Goal: Download file/media

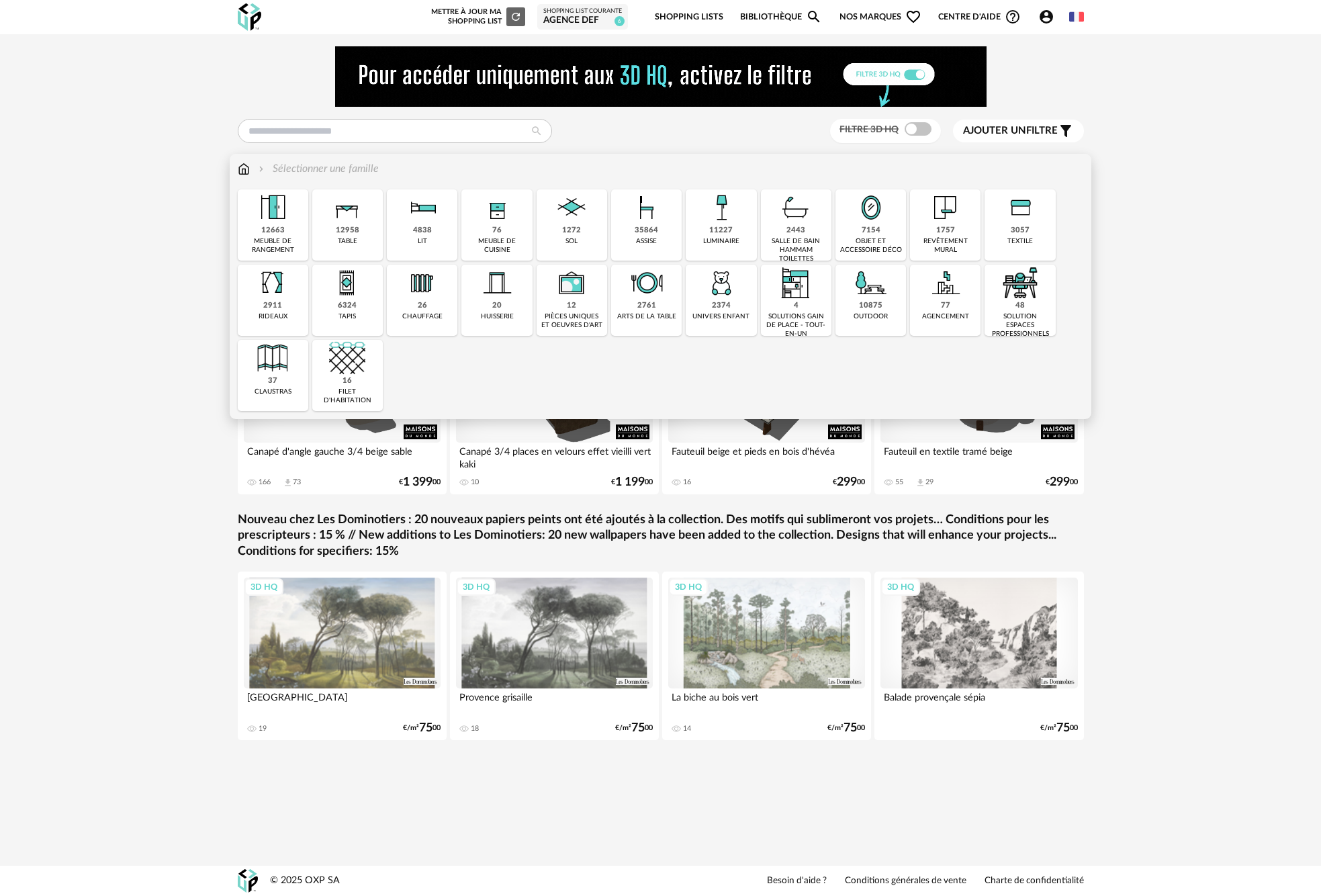
click at [1018, 310] on div "48" at bounding box center [1020, 306] width 9 height 10
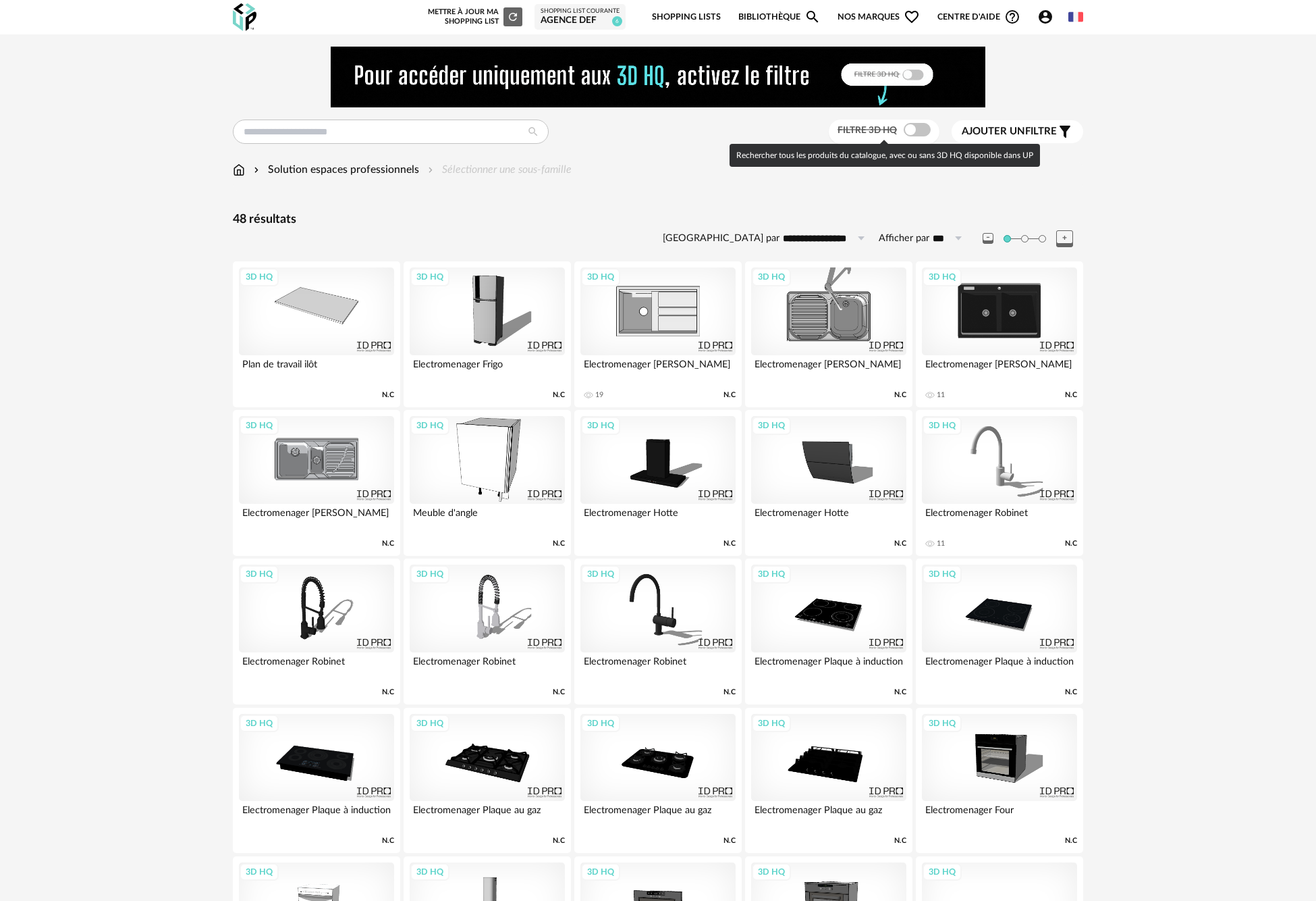
click at [920, 127] on span at bounding box center [917, 130] width 27 height 14
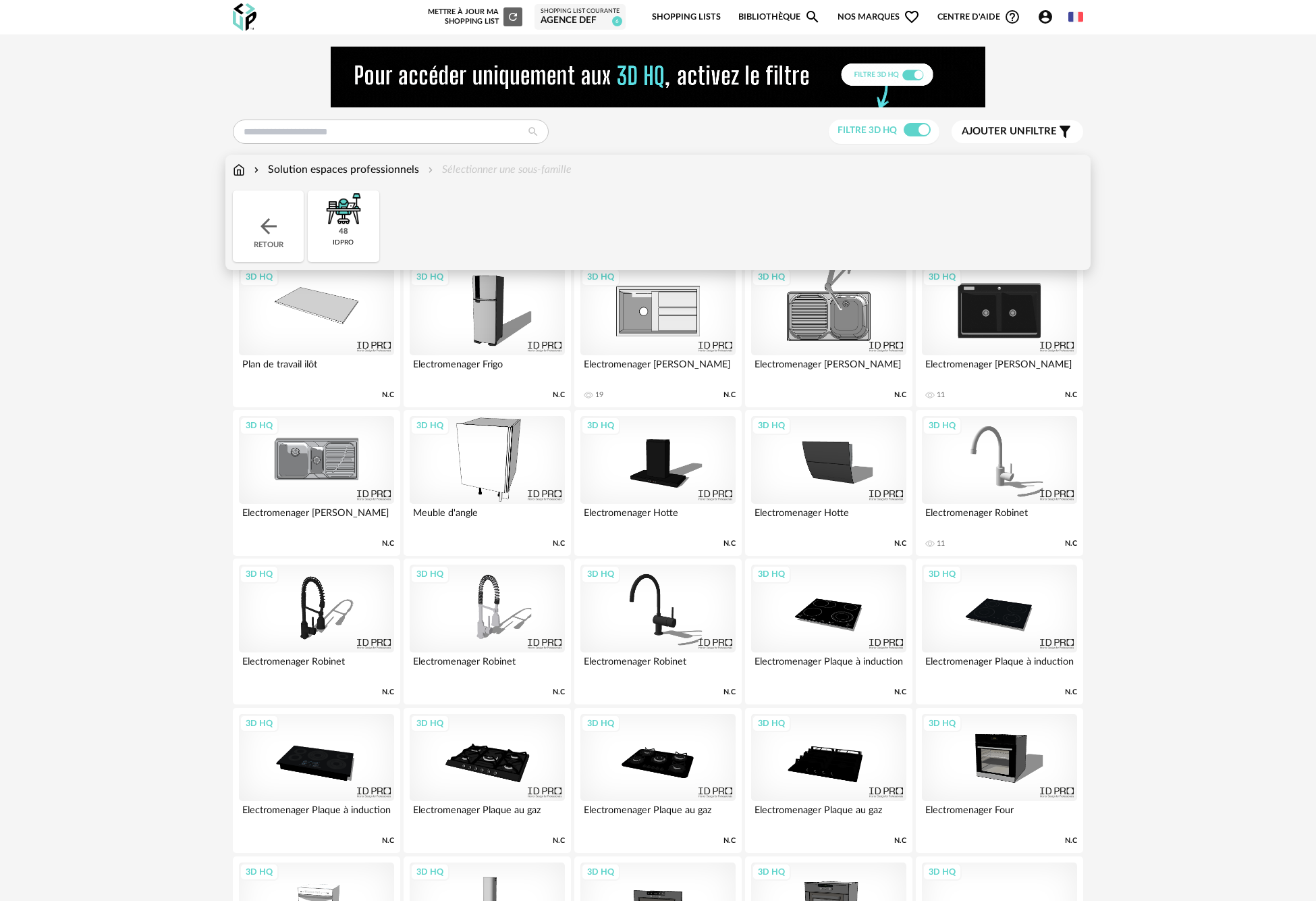
click at [240, 166] on img at bounding box center [239, 170] width 12 height 16
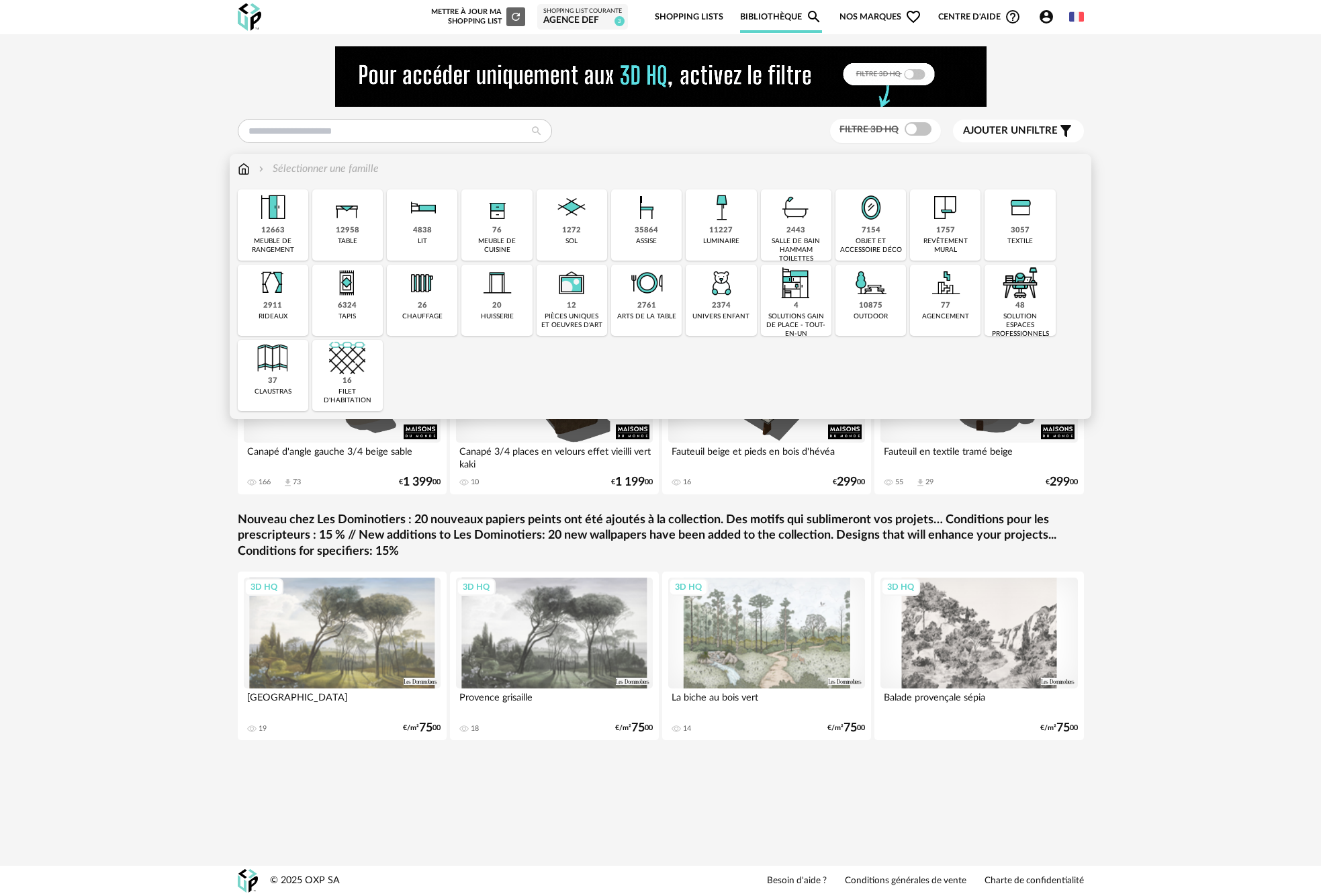
click at [1049, 306] on div "48 solution espaces professionnels" at bounding box center [1020, 300] width 70 height 71
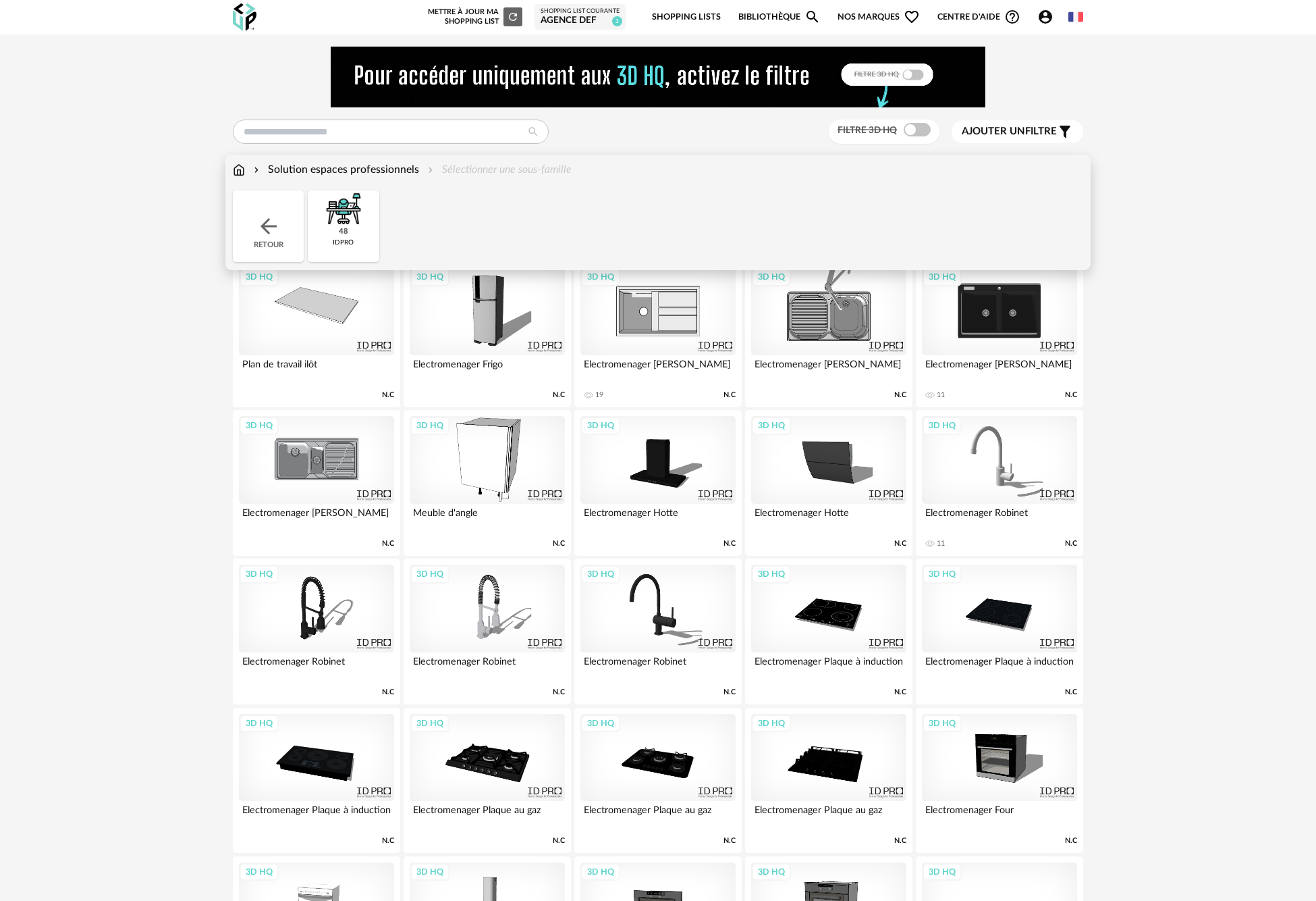
click at [254, 229] on div "Retour" at bounding box center [268, 226] width 71 height 72
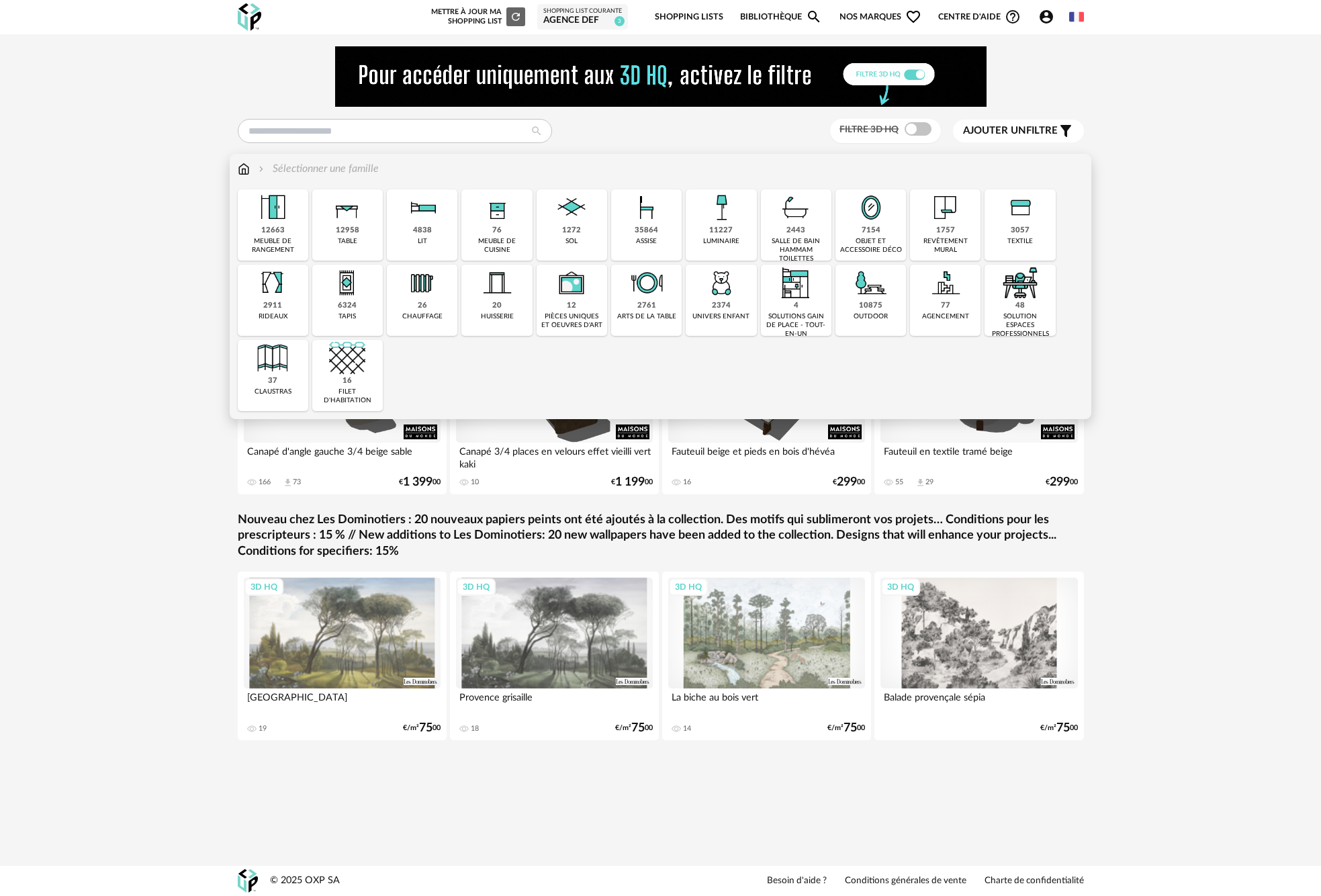
click at [334, 230] on div "12958 table" at bounding box center [347, 225] width 70 height 71
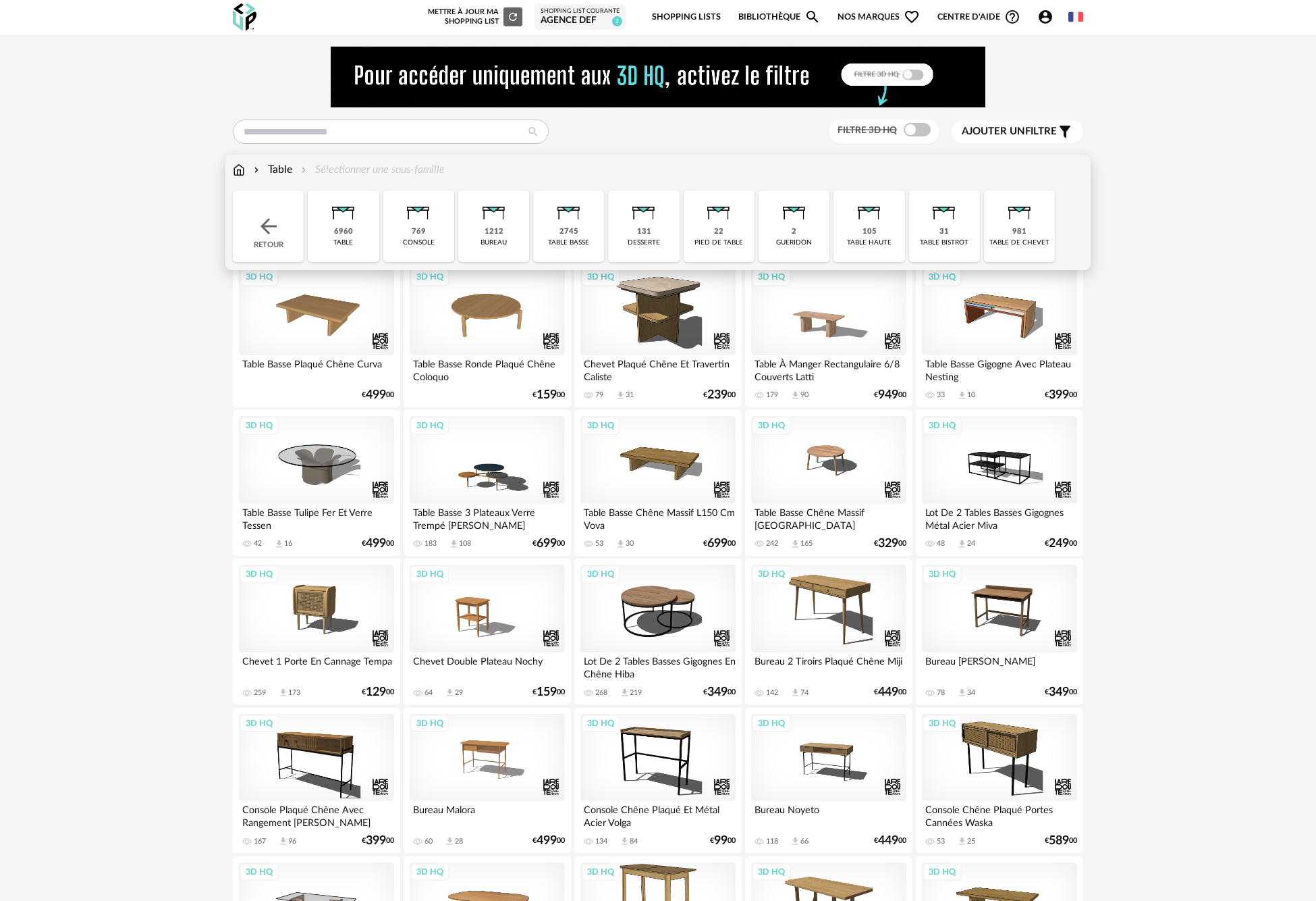
click at [353, 227] on img at bounding box center [343, 209] width 36 height 36
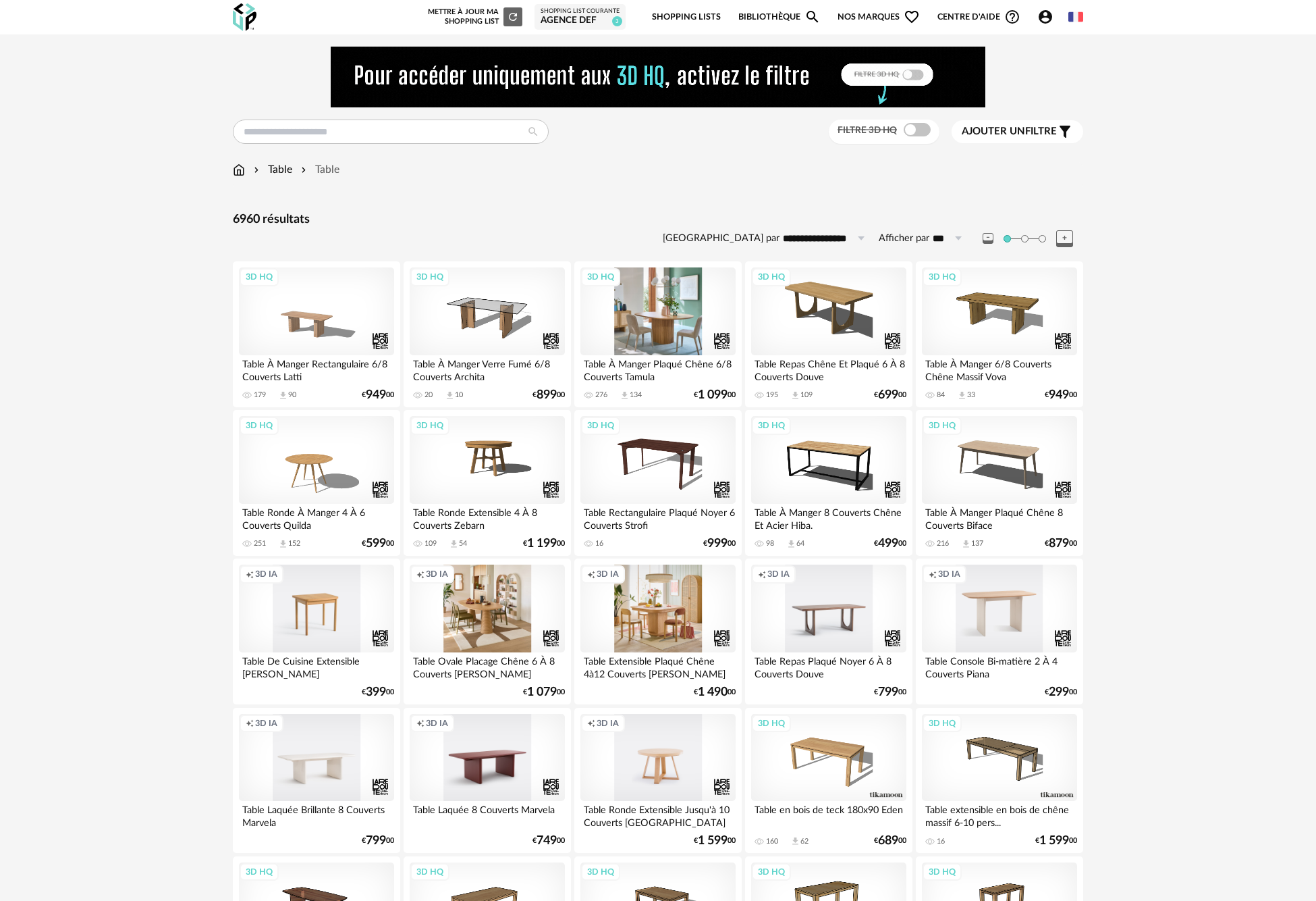
click at [668, 319] on div "3D HQ" at bounding box center [658, 311] width 155 height 88
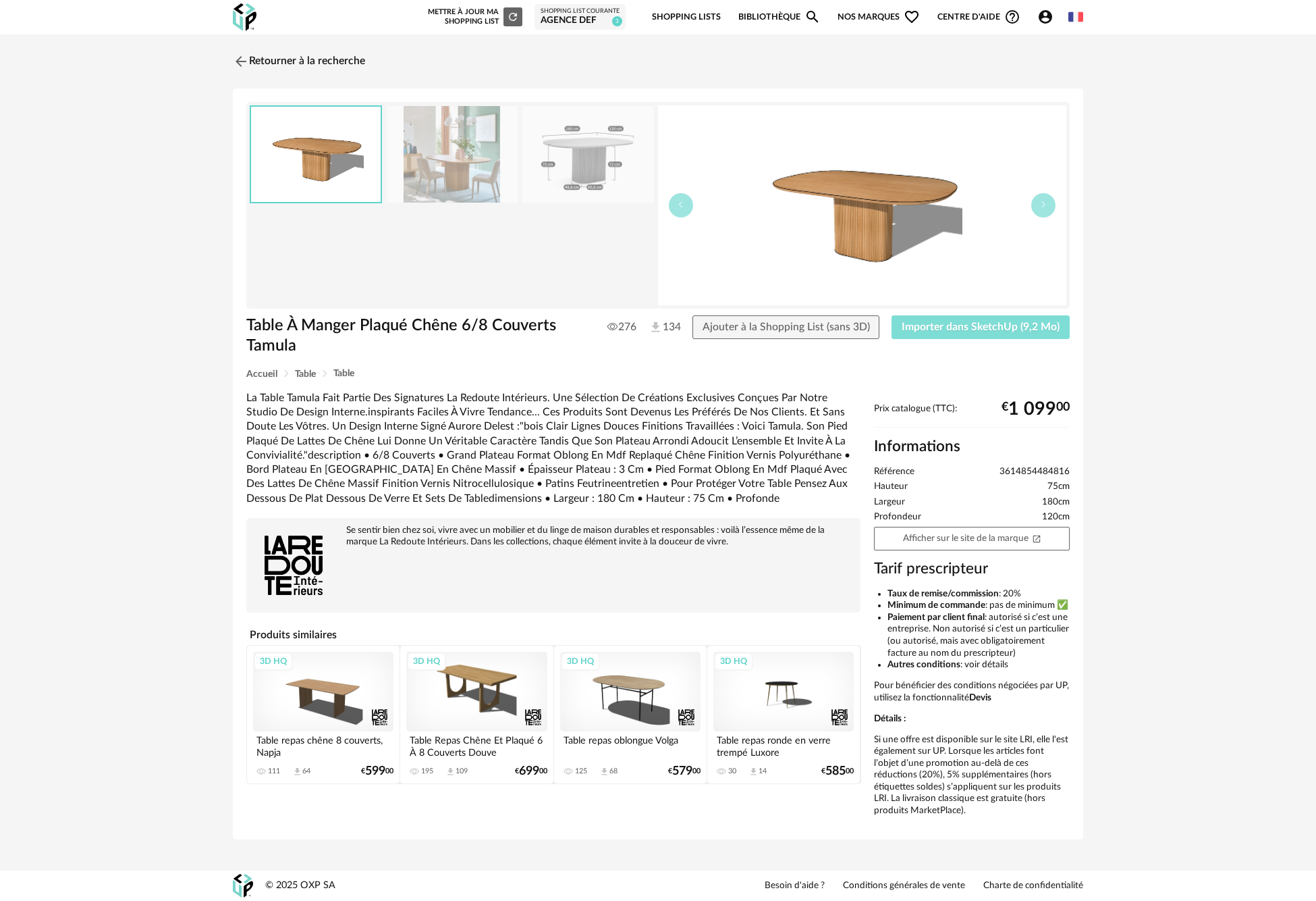
click at [961, 328] on span "Importer dans SketchUp (9,2 Mo)" at bounding box center [980, 327] width 158 height 11
click at [485, 151] on img at bounding box center [452, 154] width 131 height 97
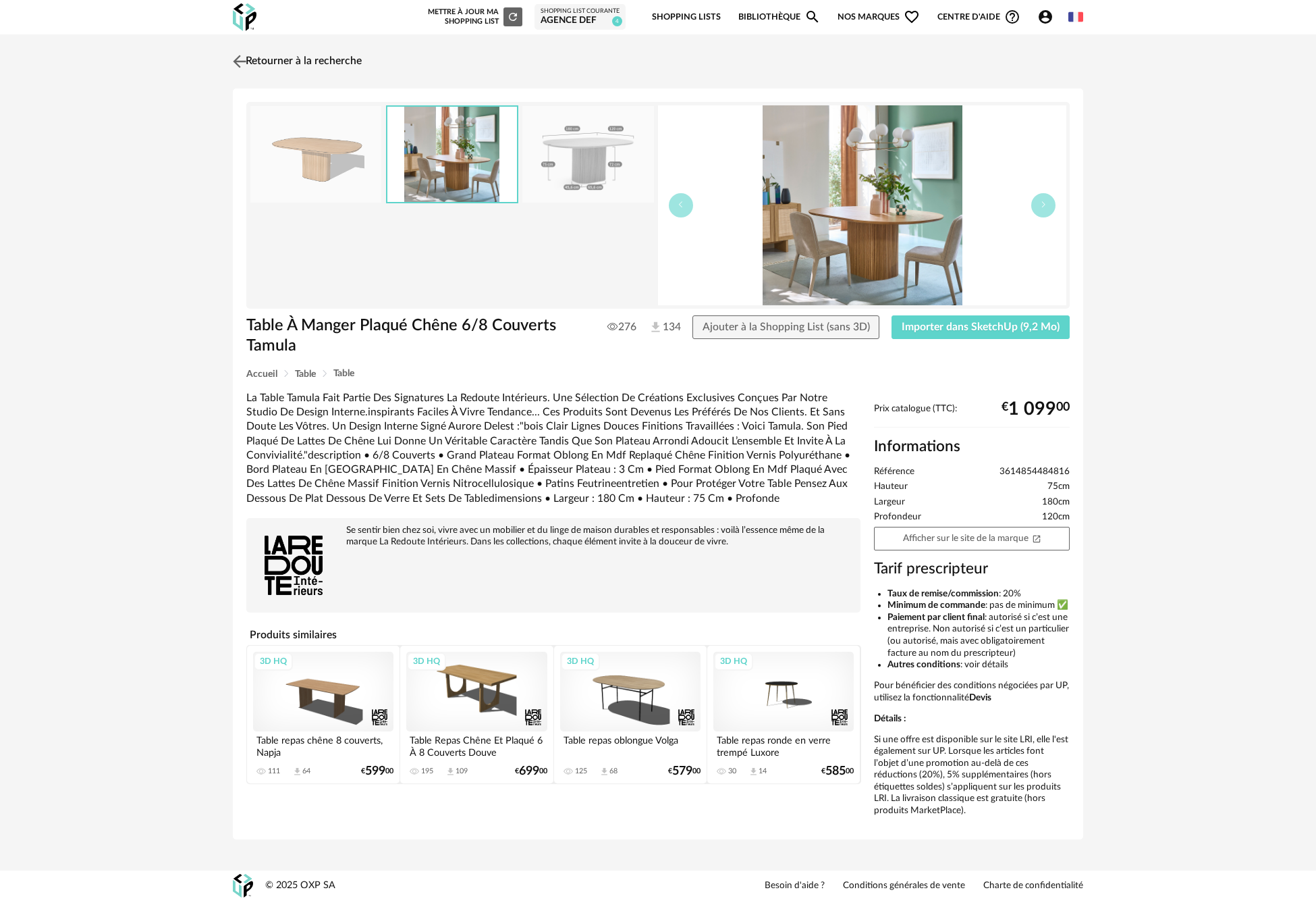
click at [242, 64] on img at bounding box center [240, 61] width 20 height 20
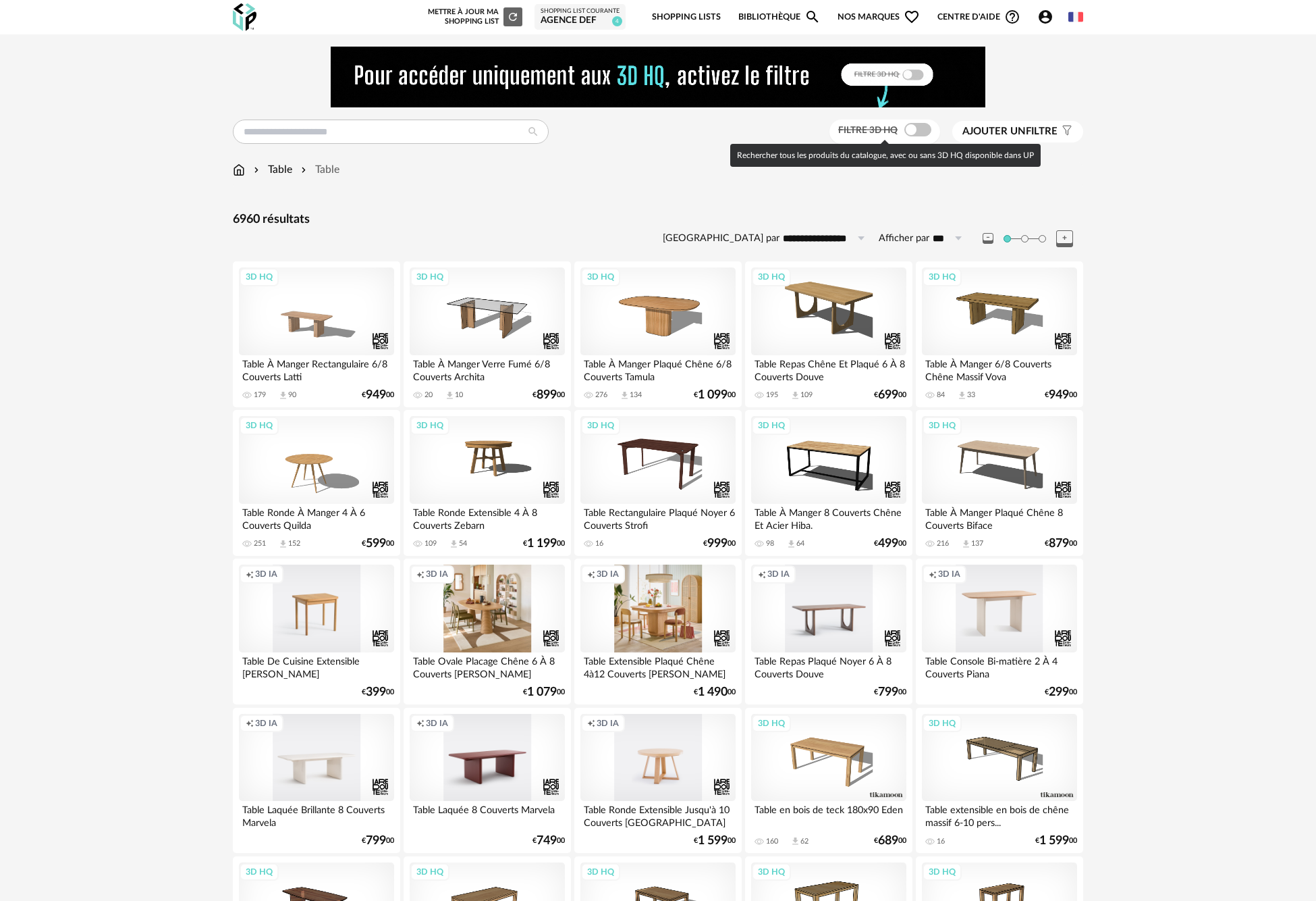
click at [920, 126] on span at bounding box center [917, 130] width 27 height 14
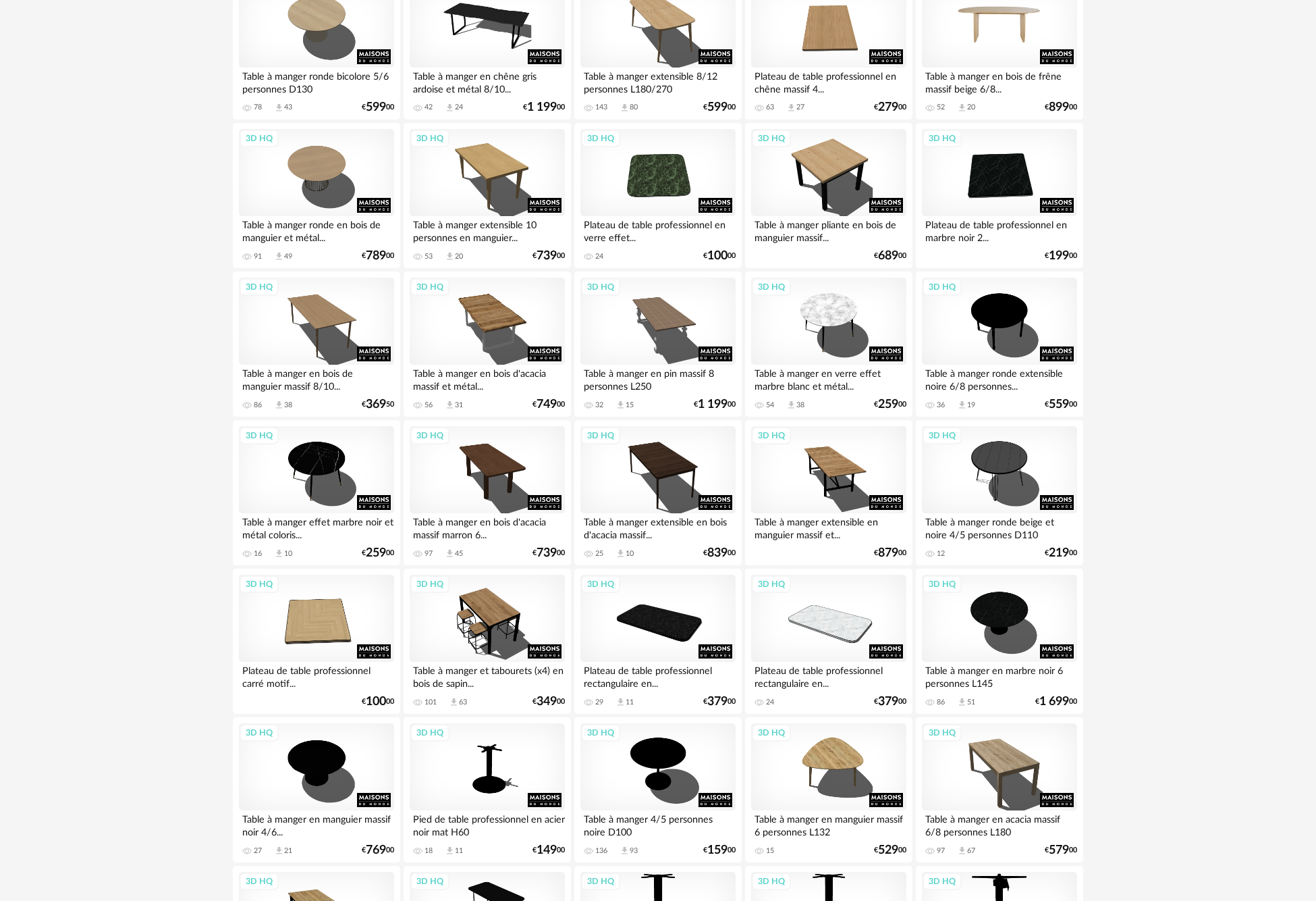
scroll to position [2421, 0]
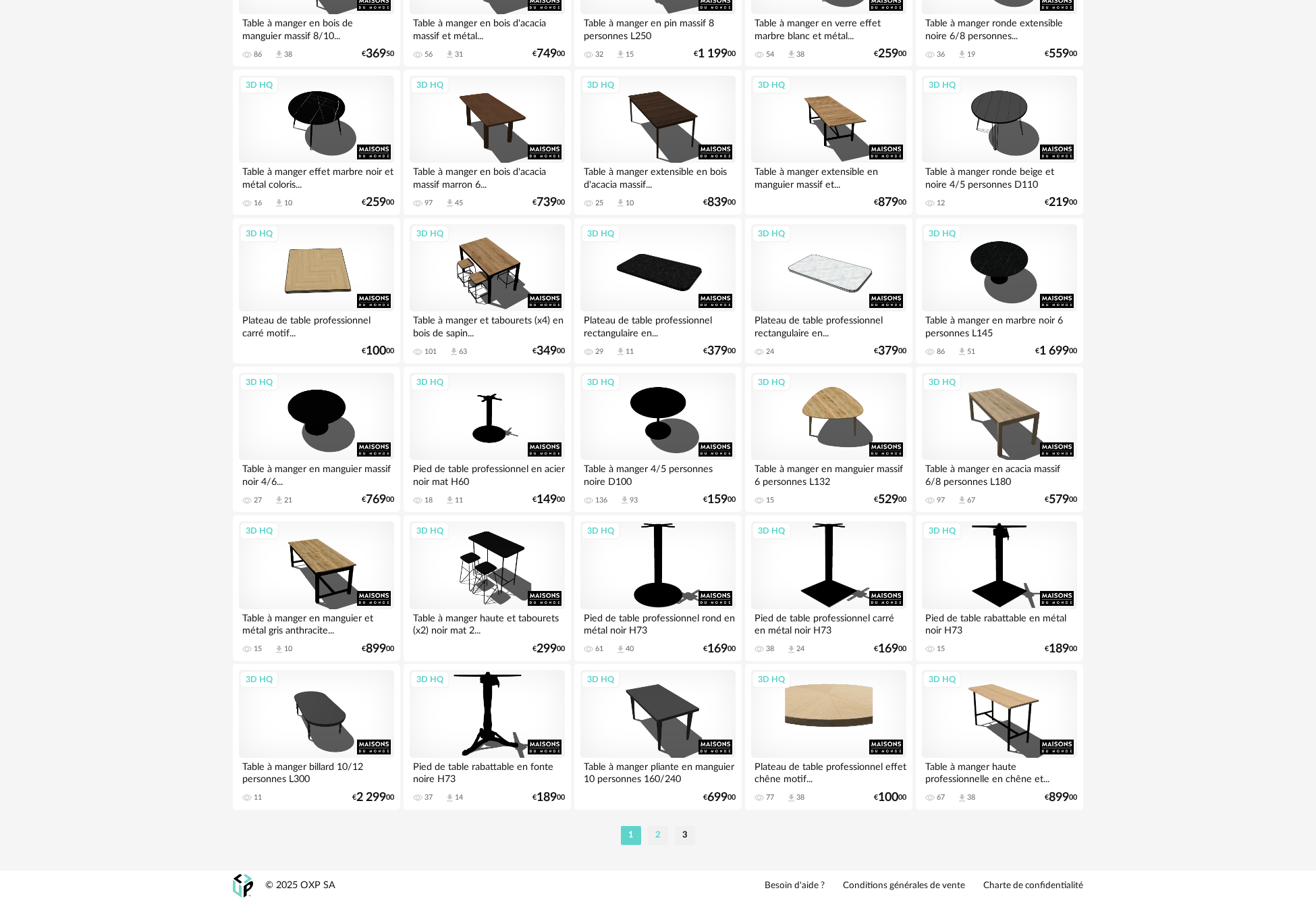
click at [661, 833] on li "2" at bounding box center [658, 835] width 20 height 19
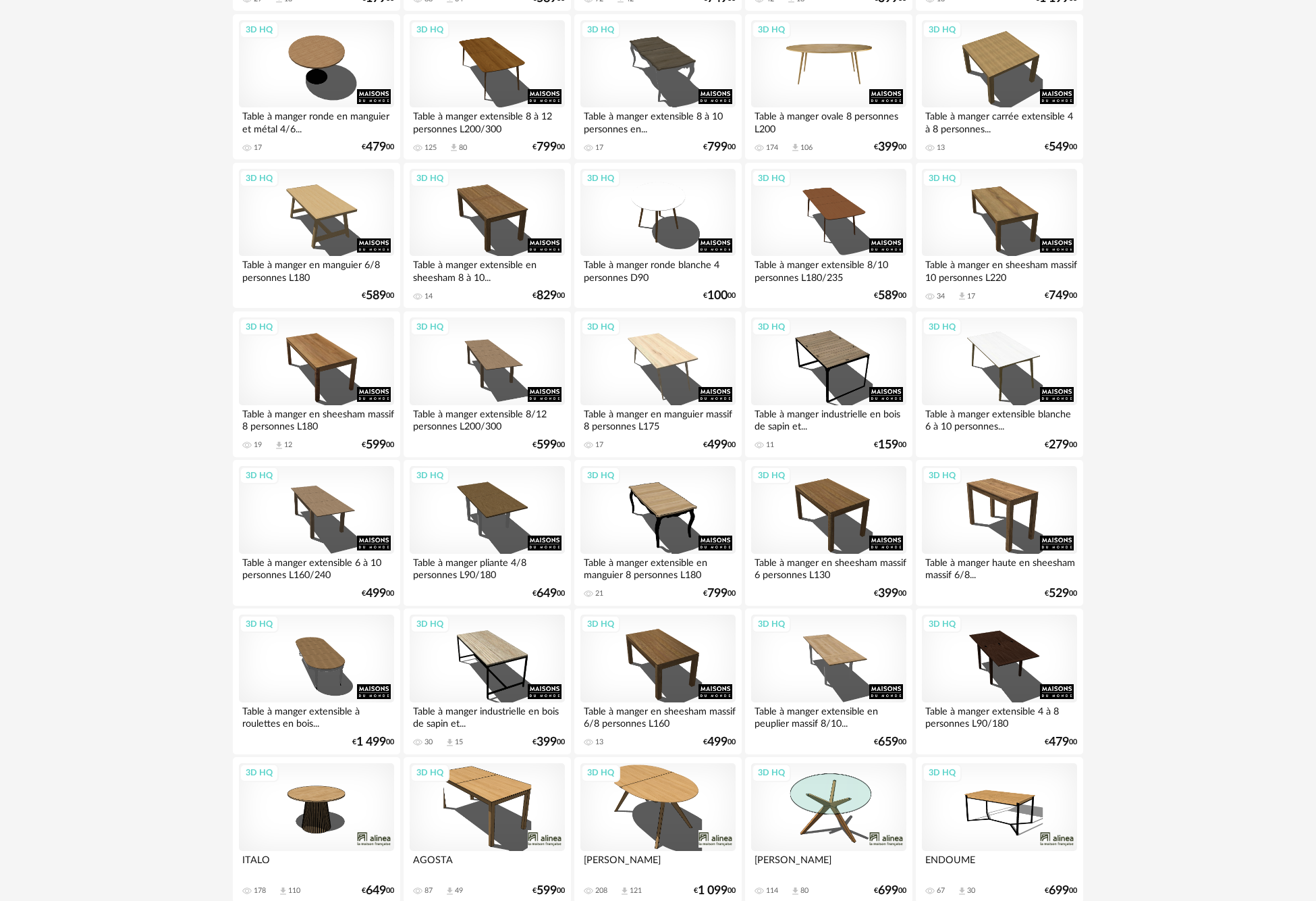
scroll to position [1170, 0]
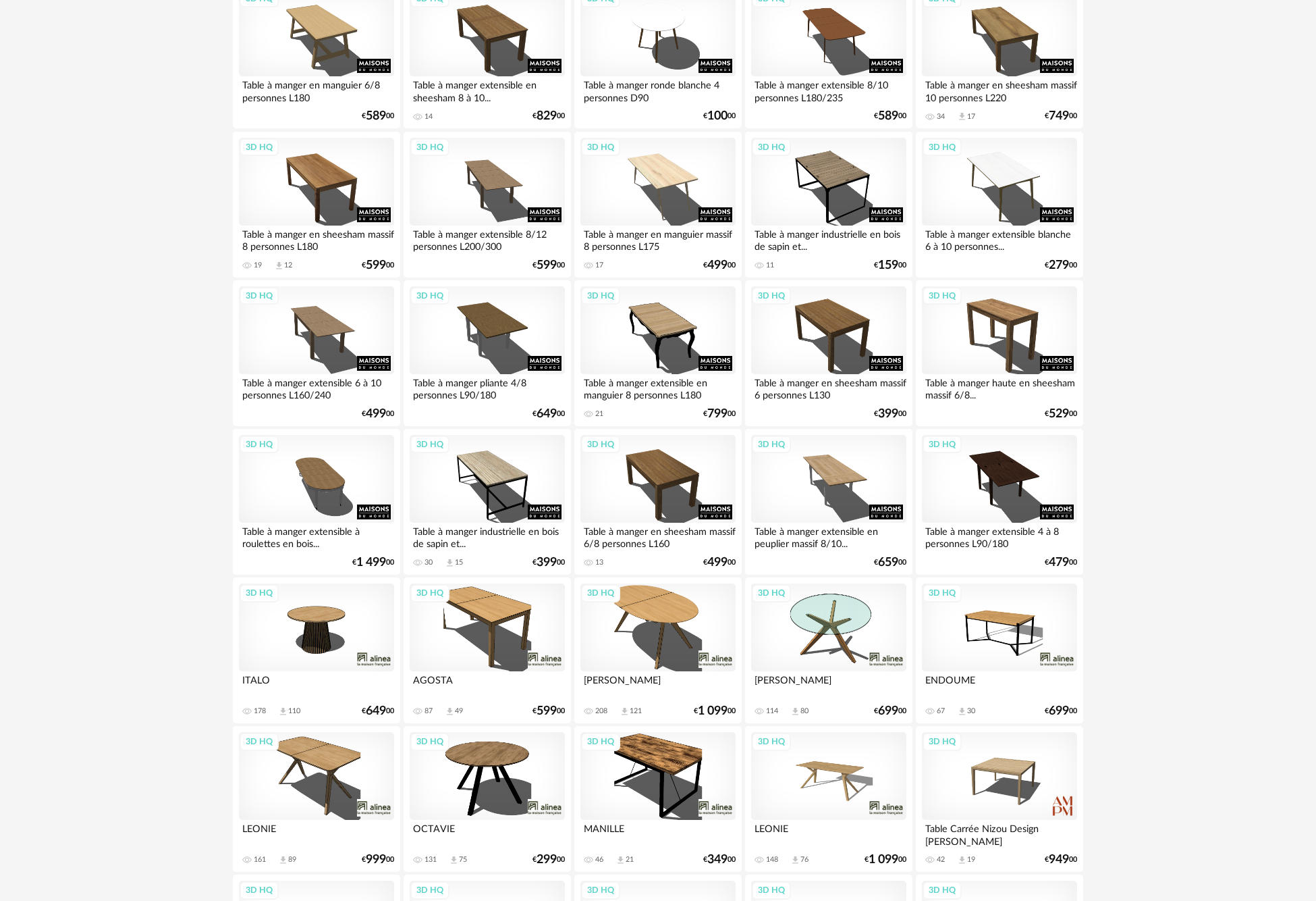
click at [664, 607] on div "3D HQ" at bounding box center [658, 628] width 155 height 88
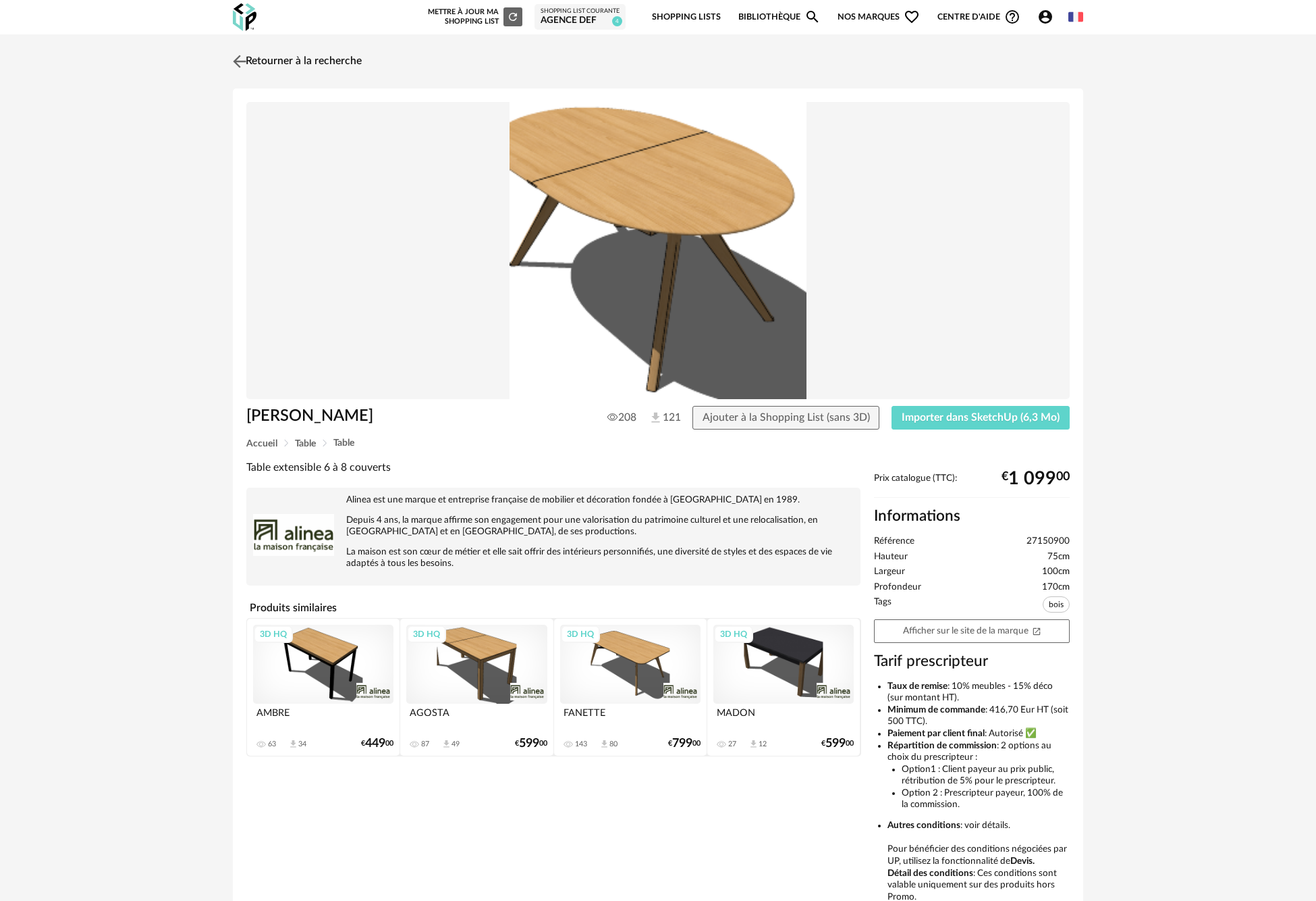
click at [240, 57] on img at bounding box center [240, 61] width 20 height 20
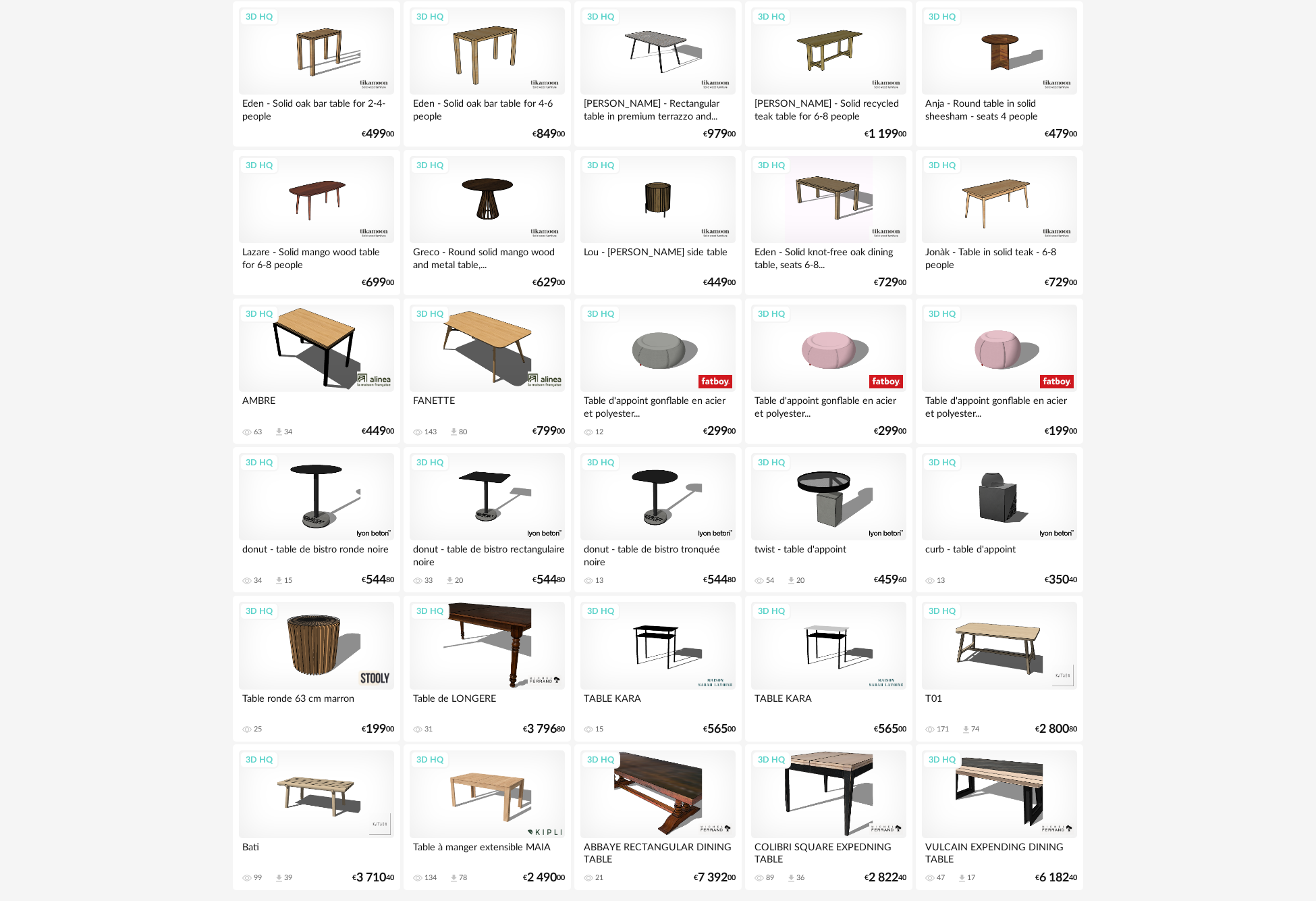
scroll to position [2421, 0]
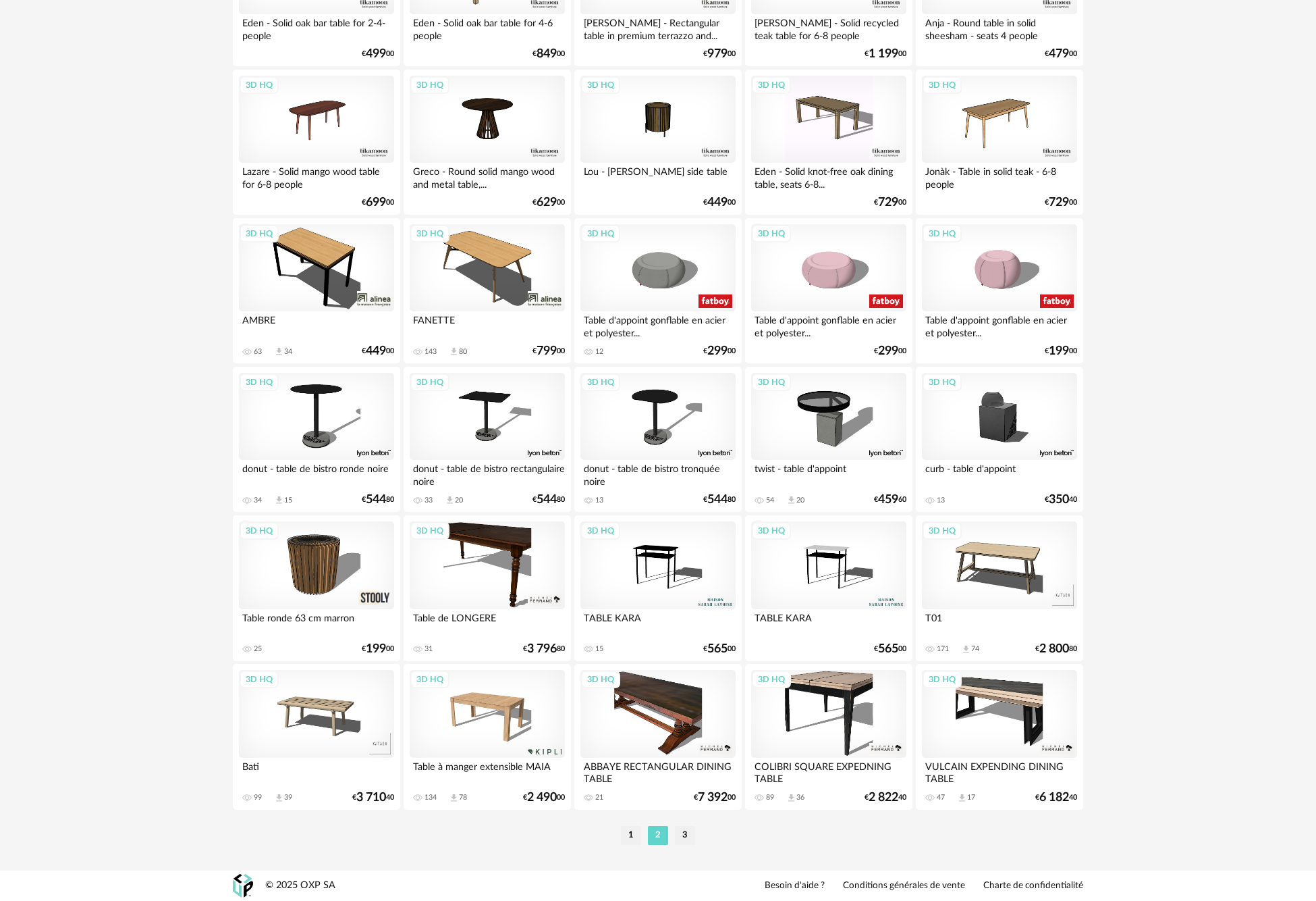
click at [690, 839] on li "3" at bounding box center [684, 835] width 20 height 19
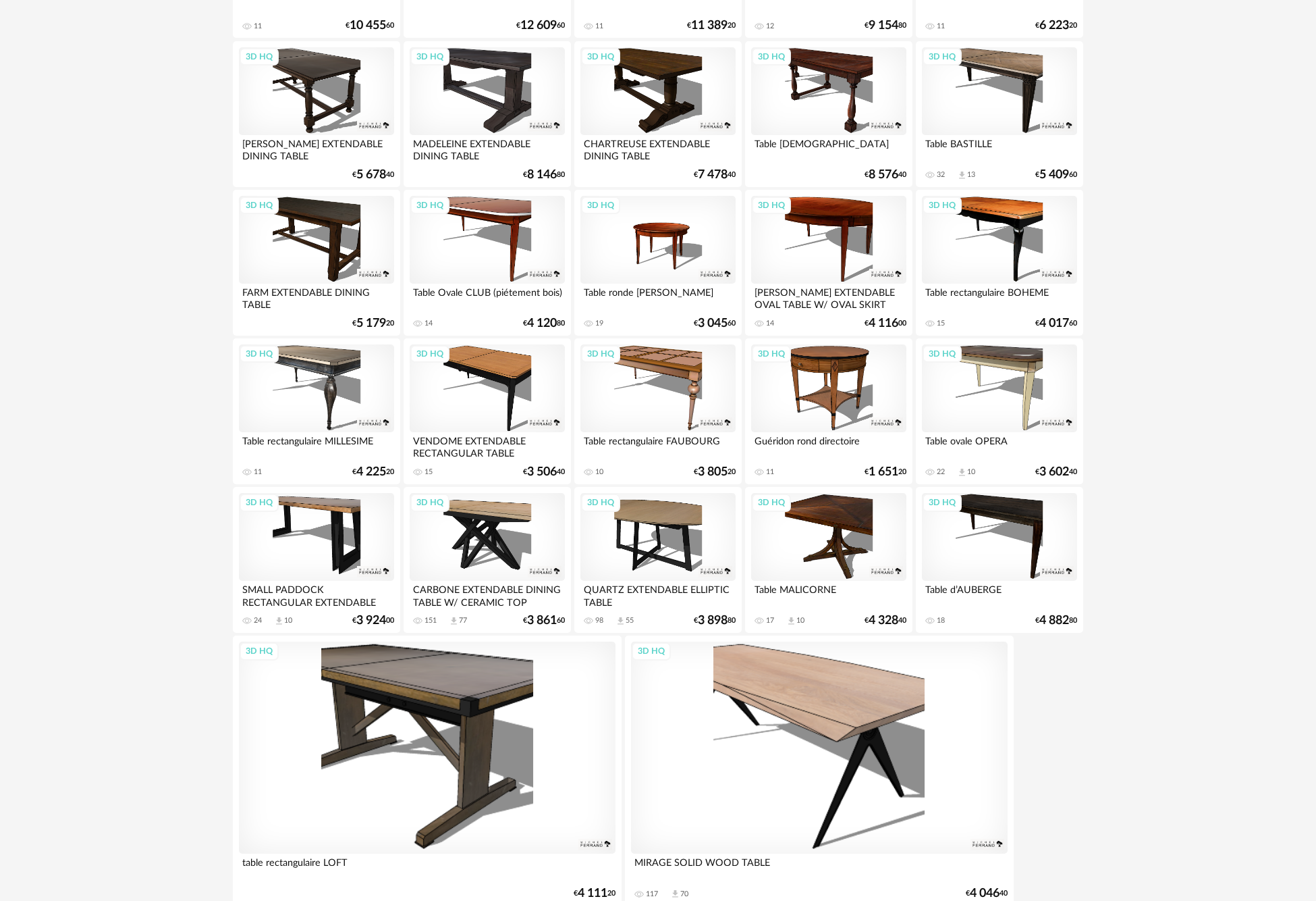
scroll to position [1356, 0]
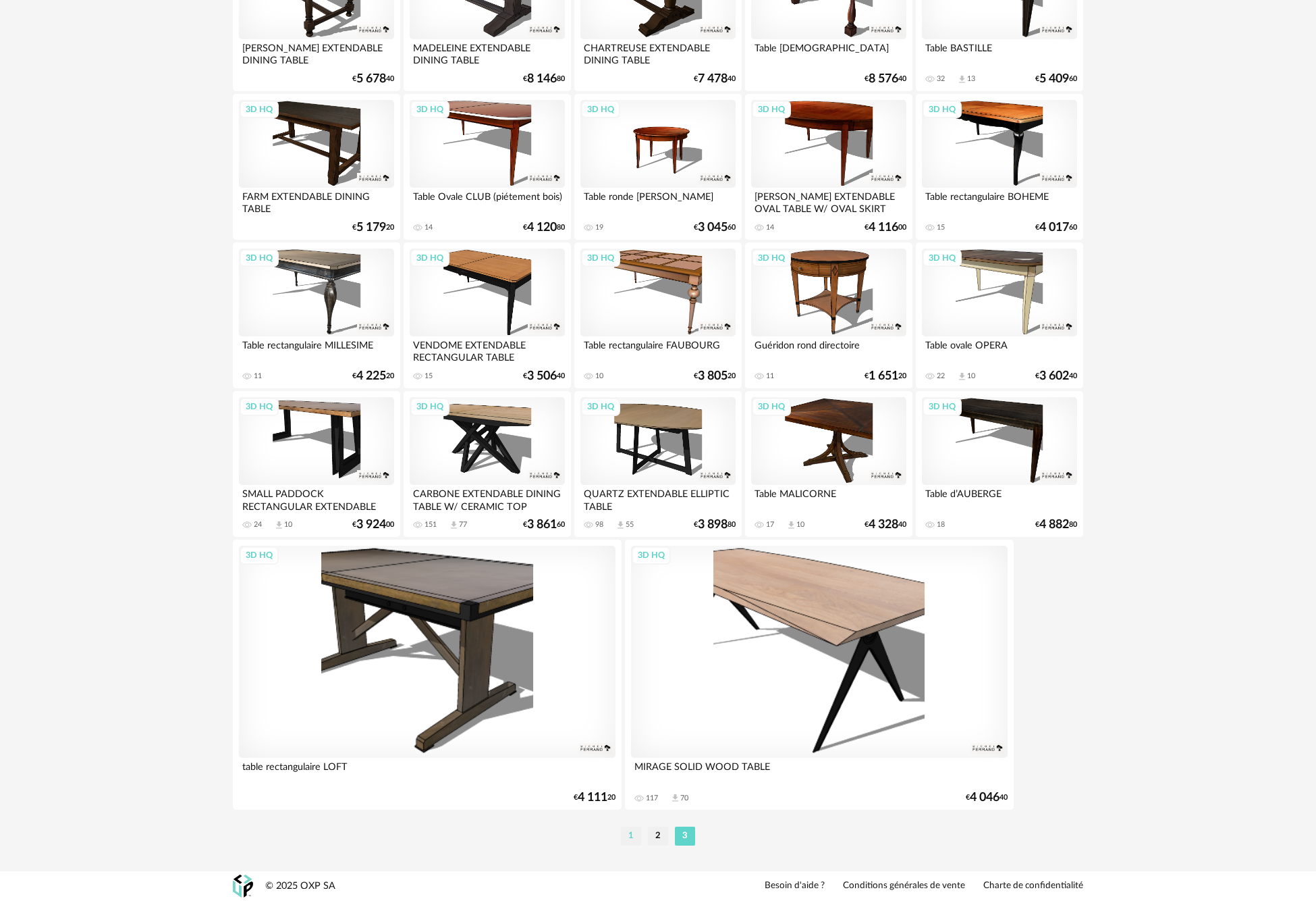
click at [626, 833] on li "1" at bounding box center [631, 836] width 20 height 19
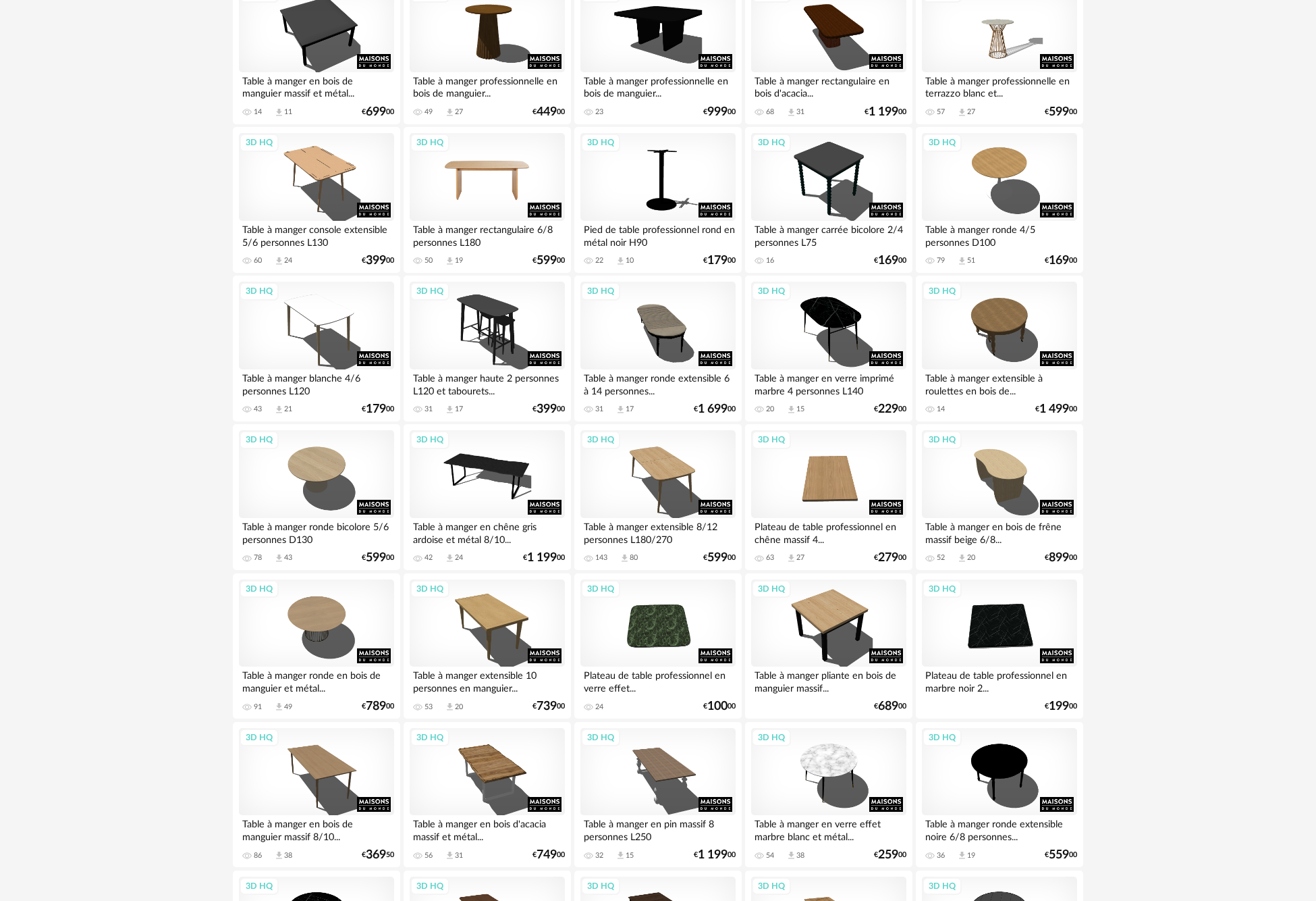
scroll to position [1711, 0]
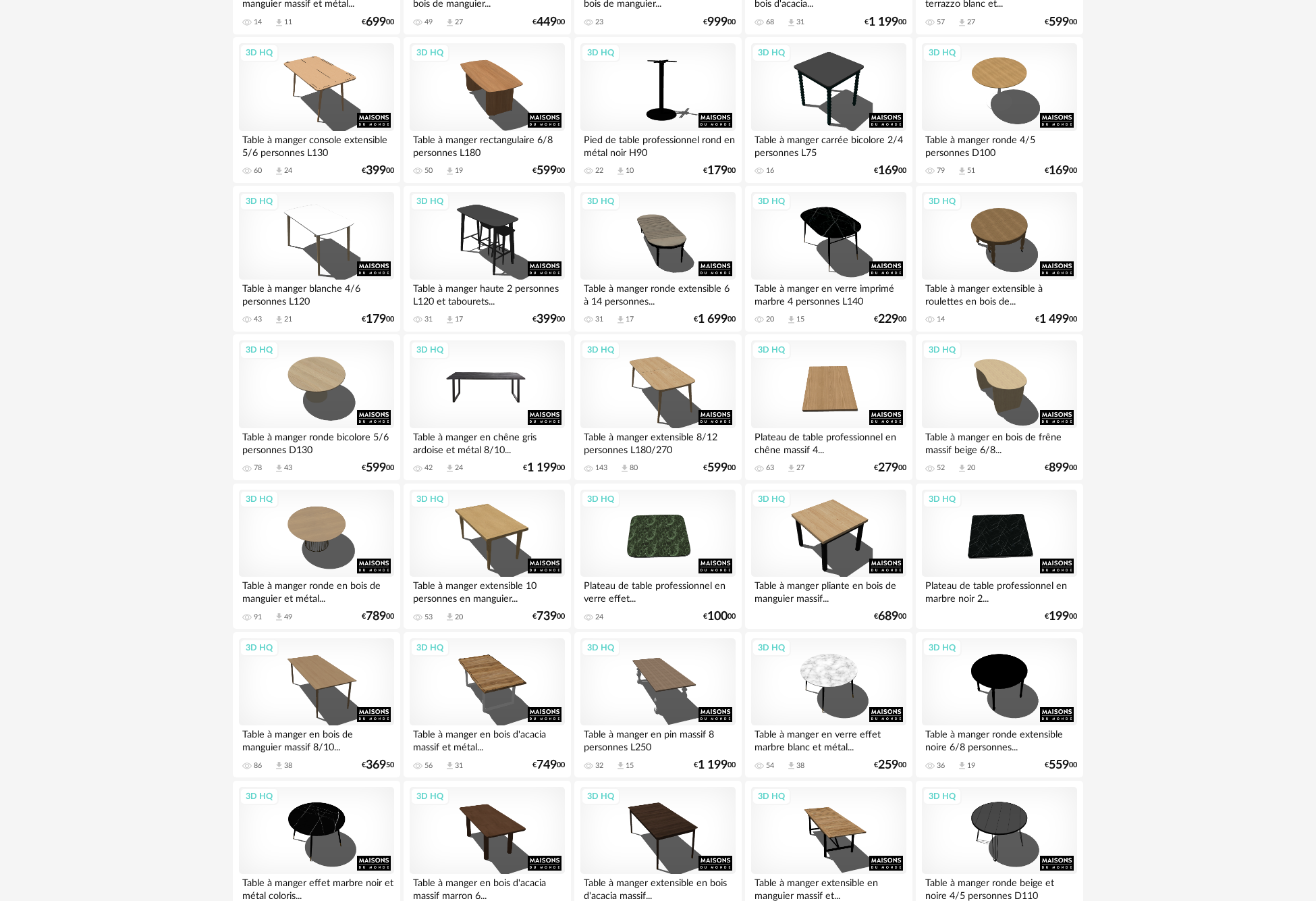
click at [509, 382] on div "3D HQ" at bounding box center [487, 385] width 155 height 88
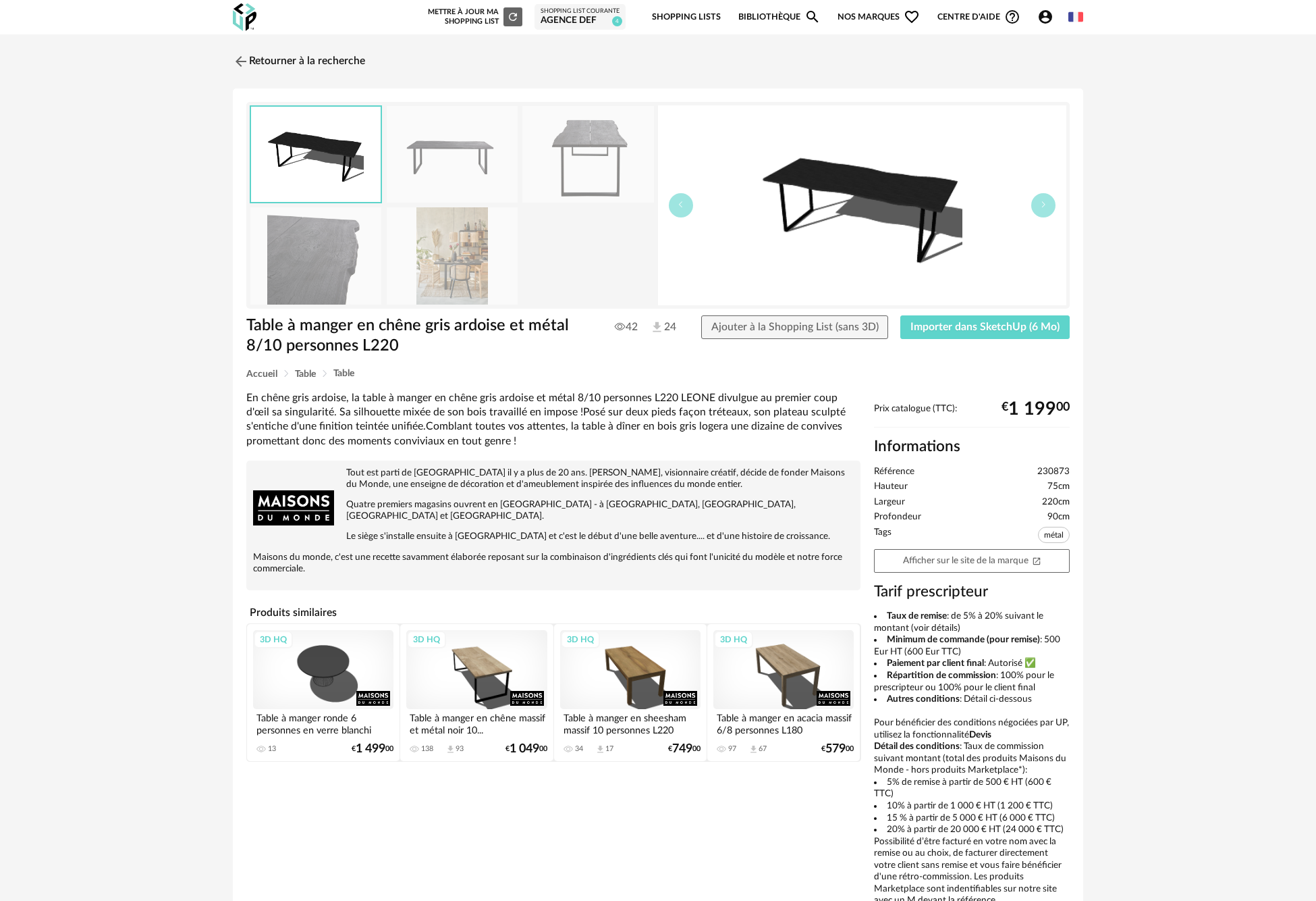
click at [576, 150] on img at bounding box center [588, 154] width 131 height 97
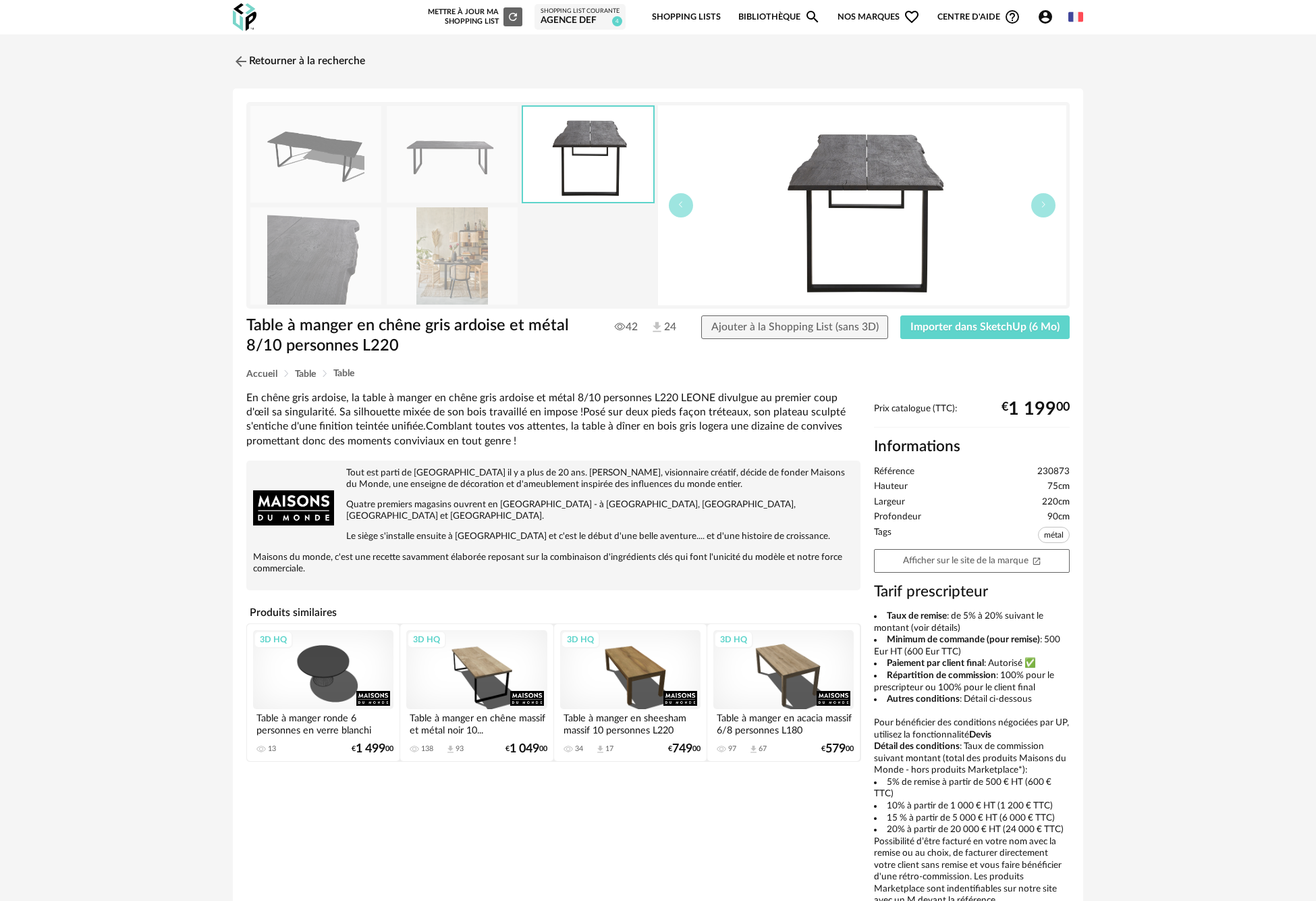
click at [284, 251] on img at bounding box center [316, 255] width 131 height 97
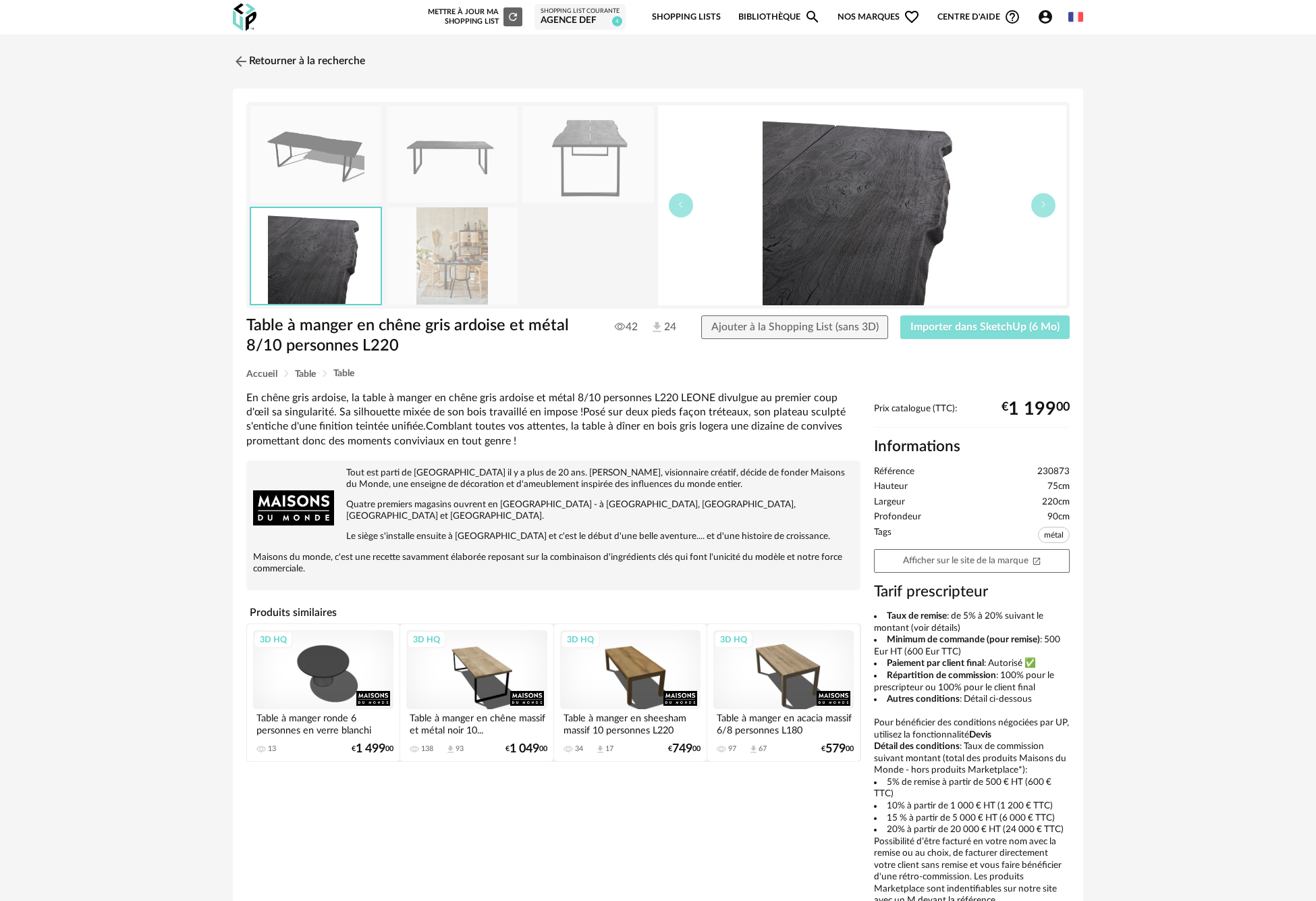
click at [995, 328] on span "Importer dans SketchUp (6 Mo)" at bounding box center [984, 327] width 149 height 11
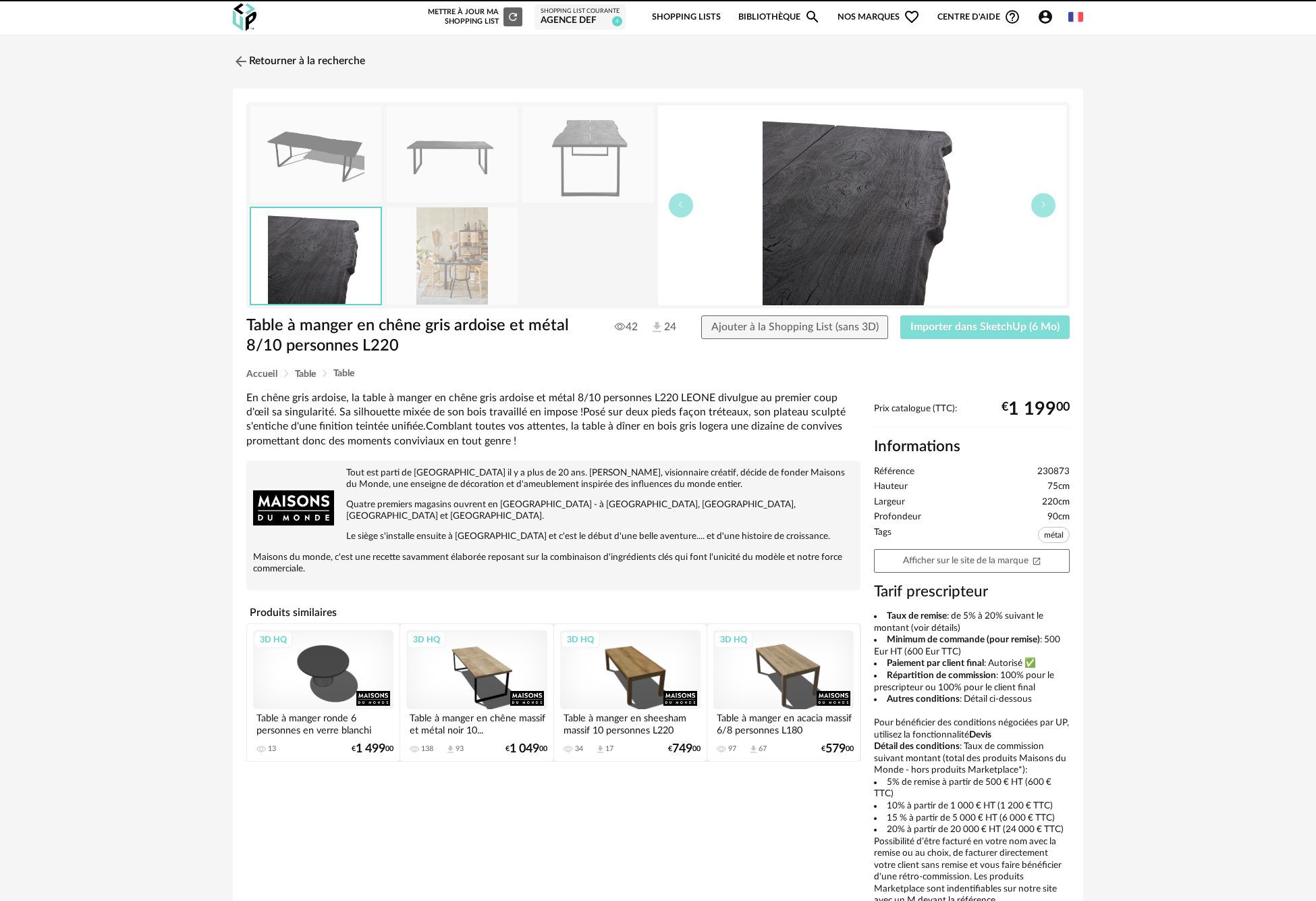
click at [901, 316] on button "Importer dans SketchUp (6 Mo)" at bounding box center [985, 328] width 170 height 24
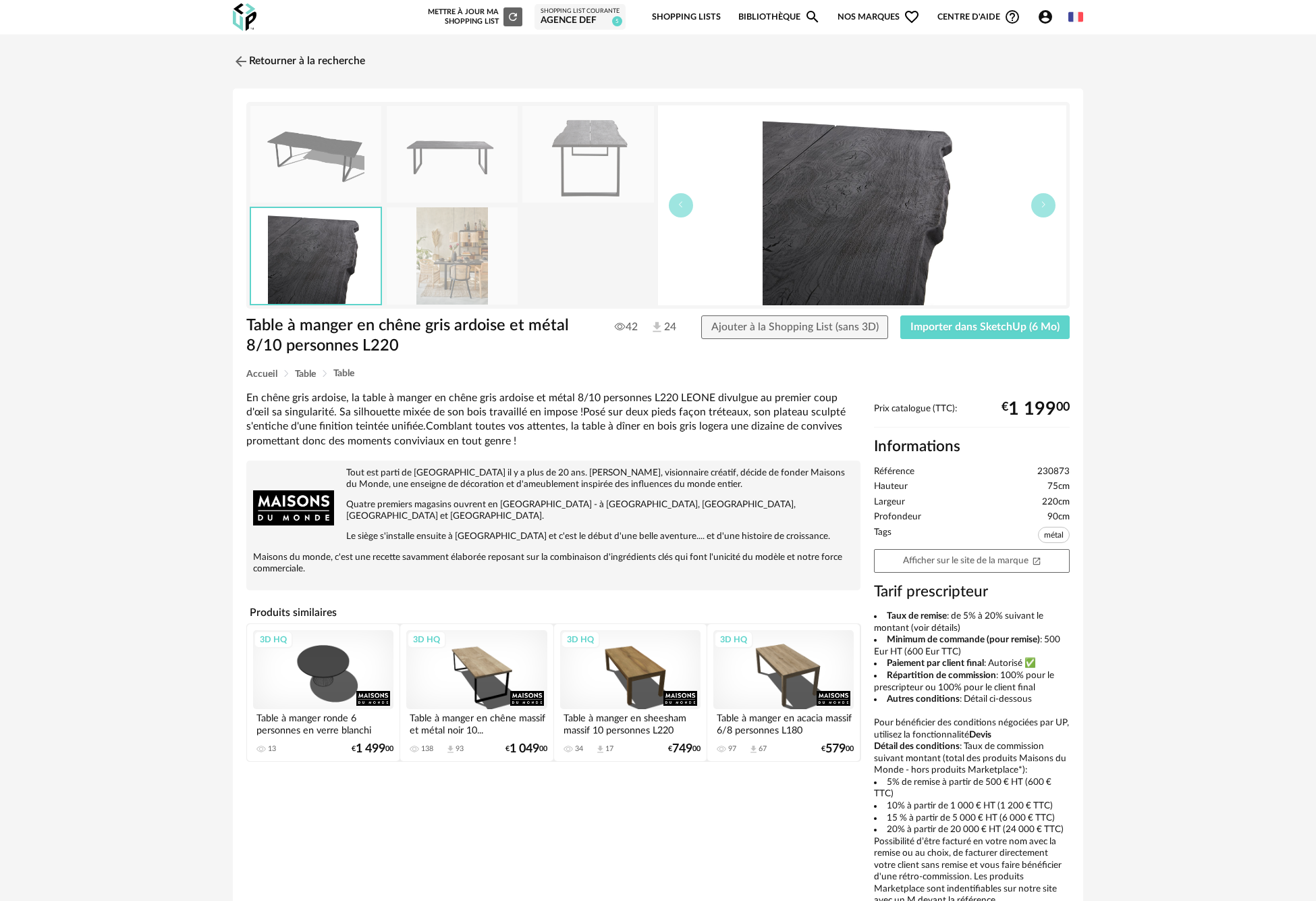
click at [475, 262] on img at bounding box center [452, 255] width 131 height 97
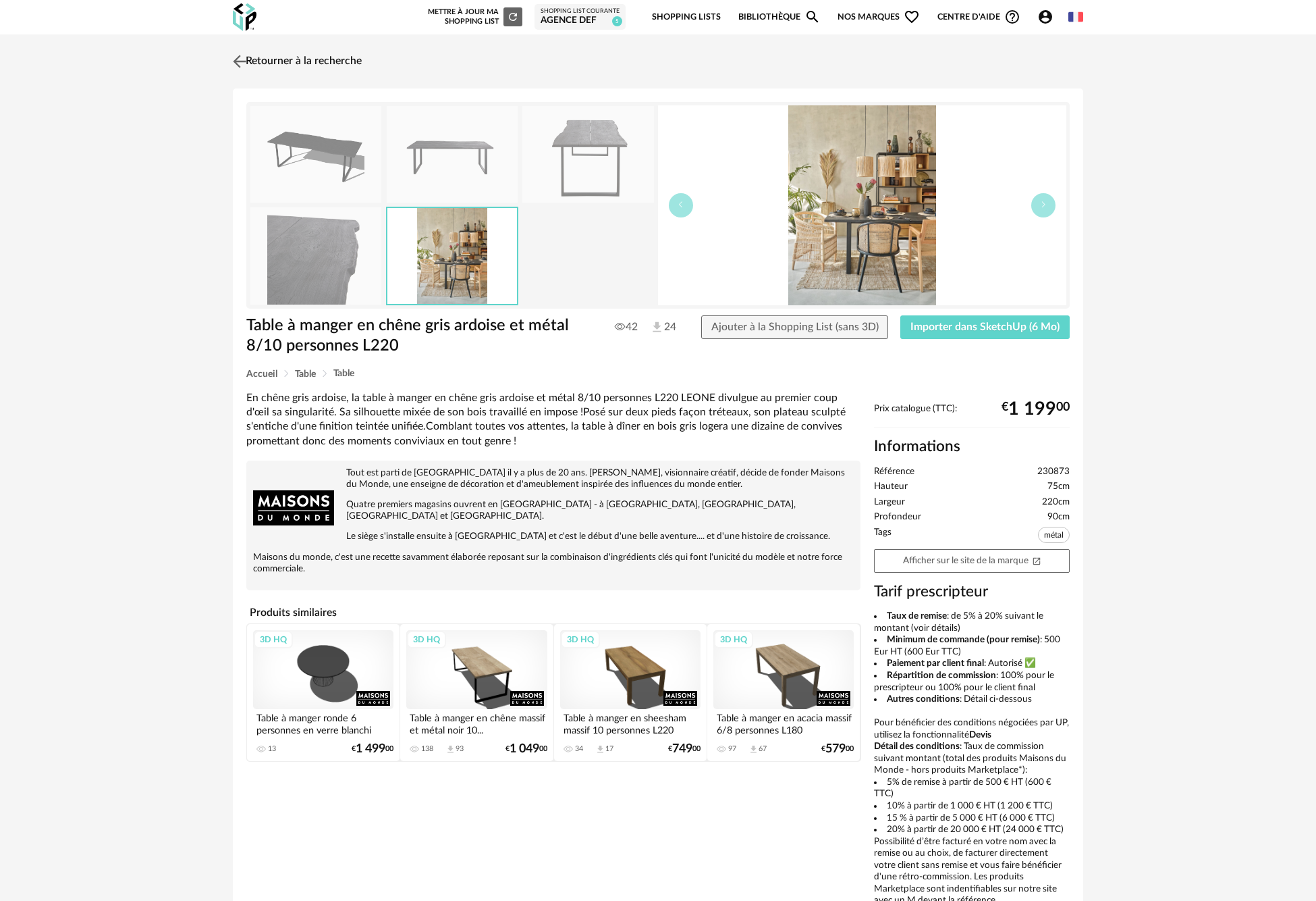
click at [241, 64] on img at bounding box center [240, 61] width 20 height 20
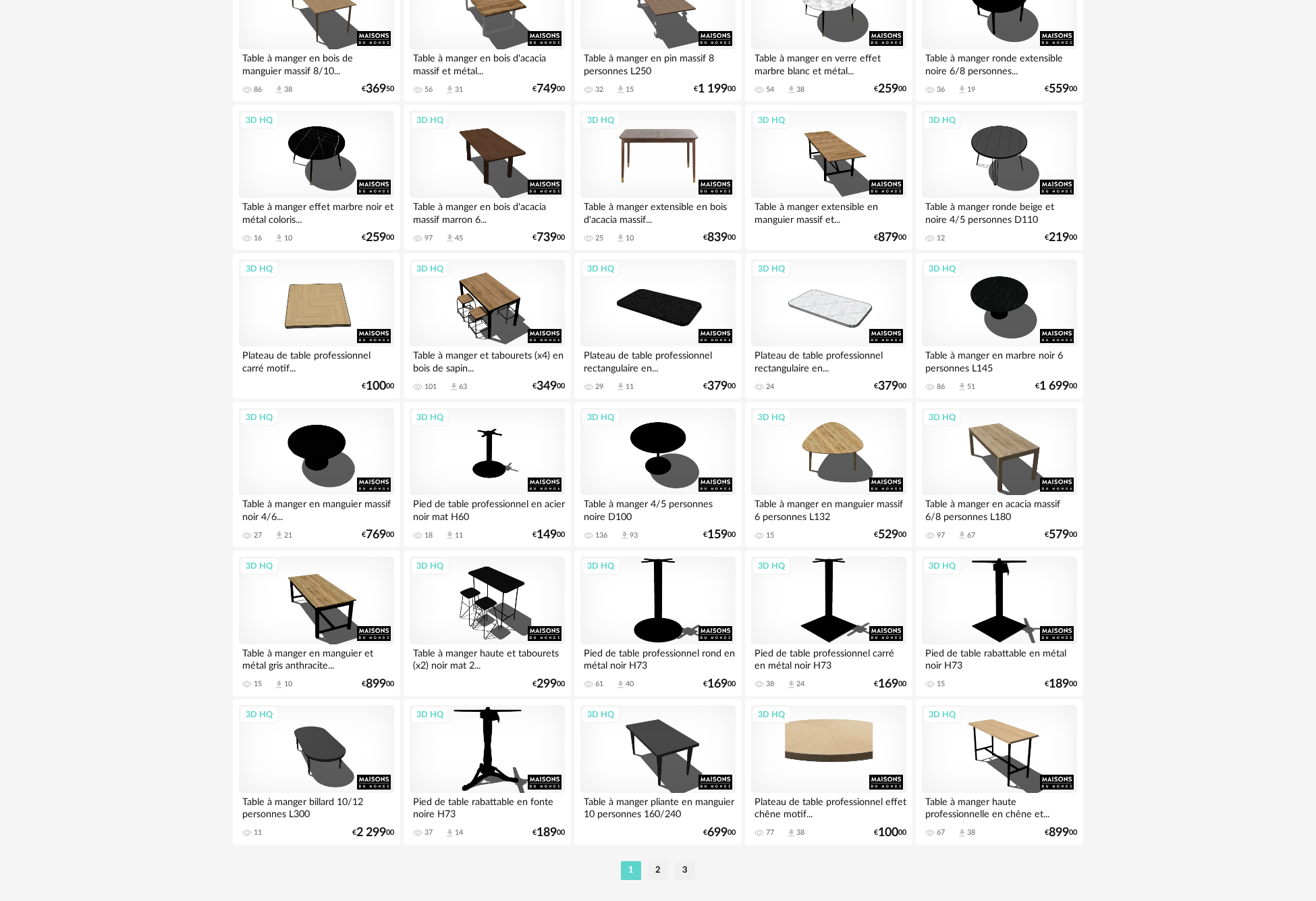
scroll to position [2421, 0]
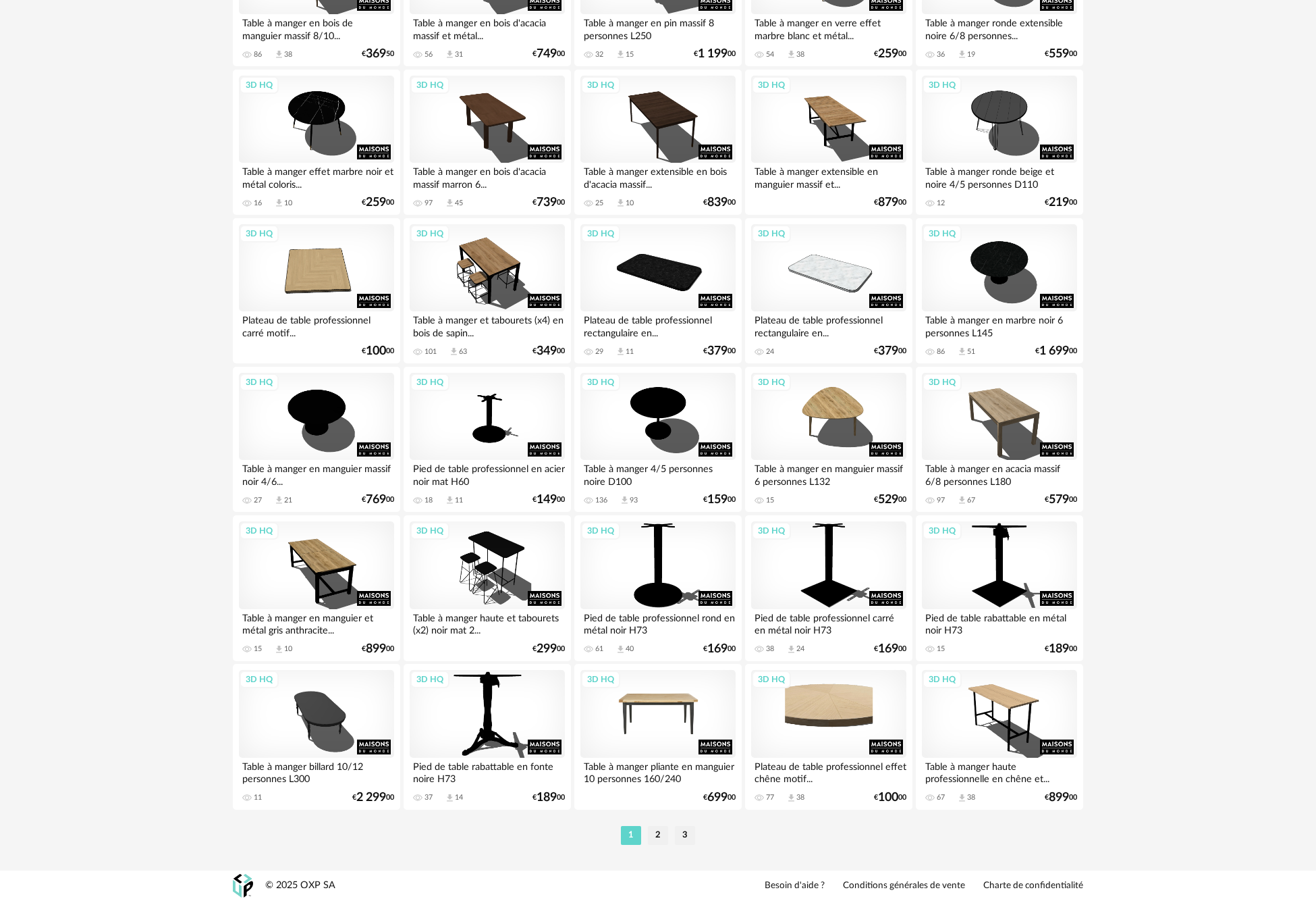
click at [684, 703] on div "3D HQ" at bounding box center [658, 714] width 155 height 88
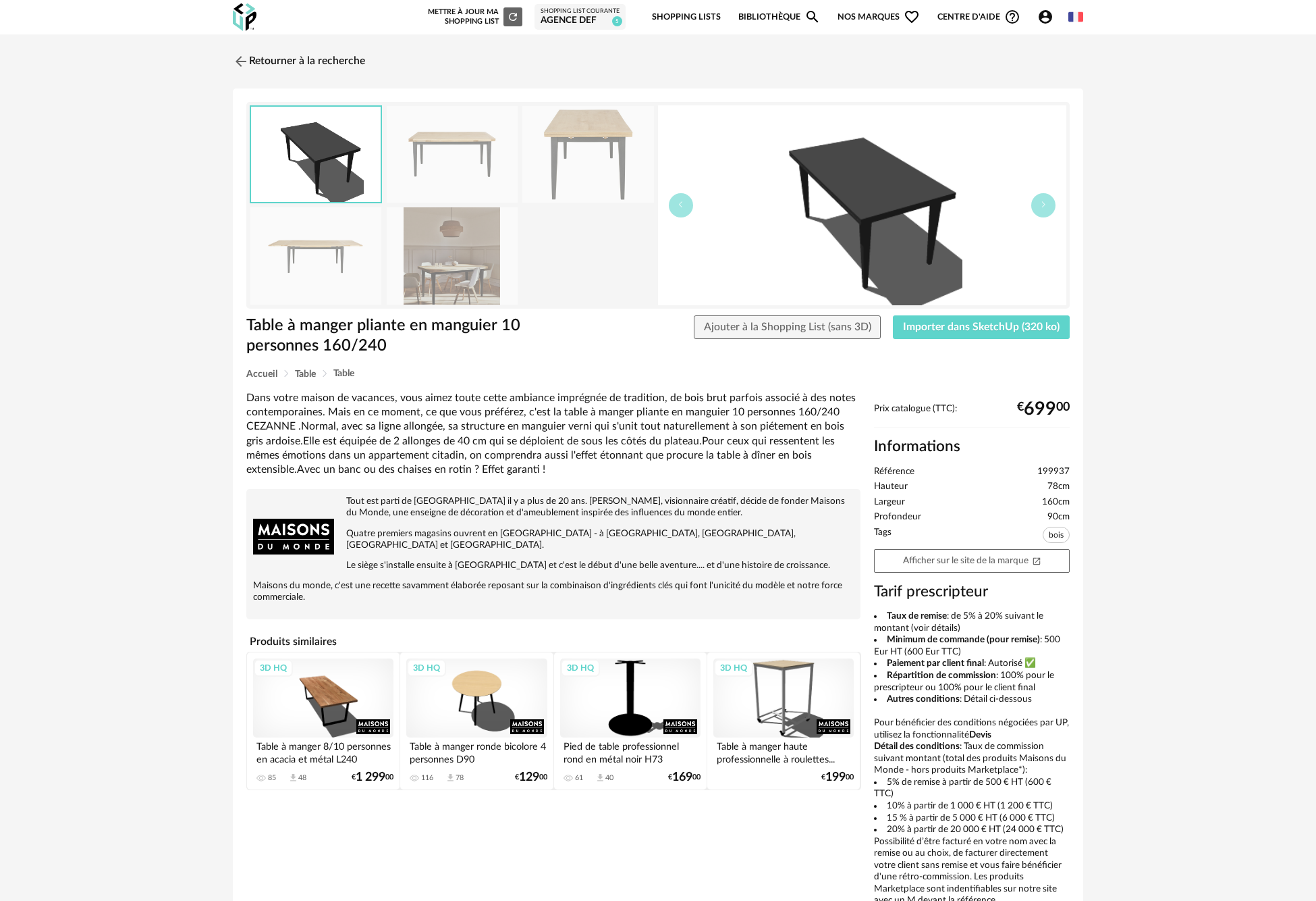
click at [430, 269] on img at bounding box center [452, 255] width 131 height 97
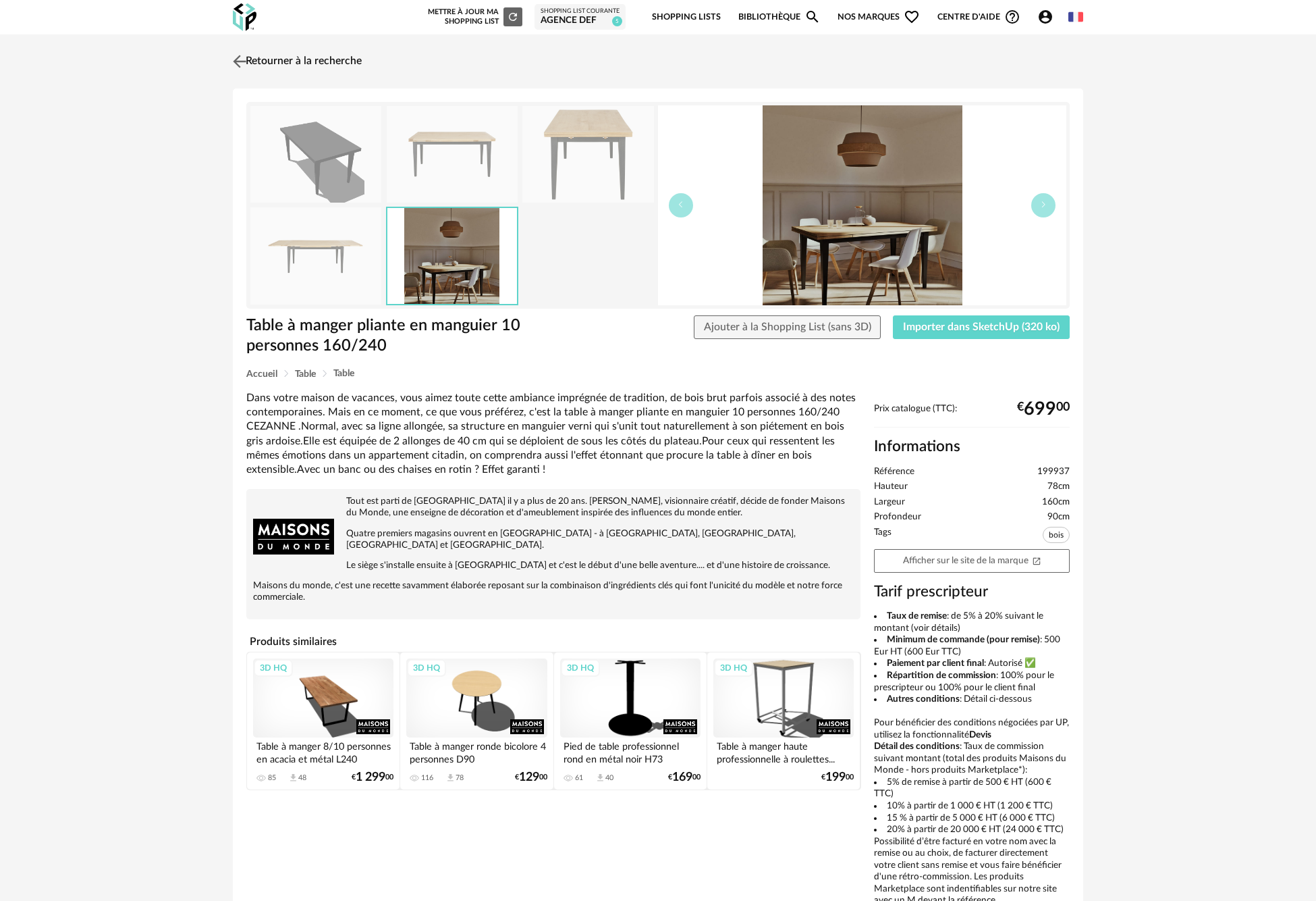
click at [233, 70] on img at bounding box center [240, 61] width 20 height 20
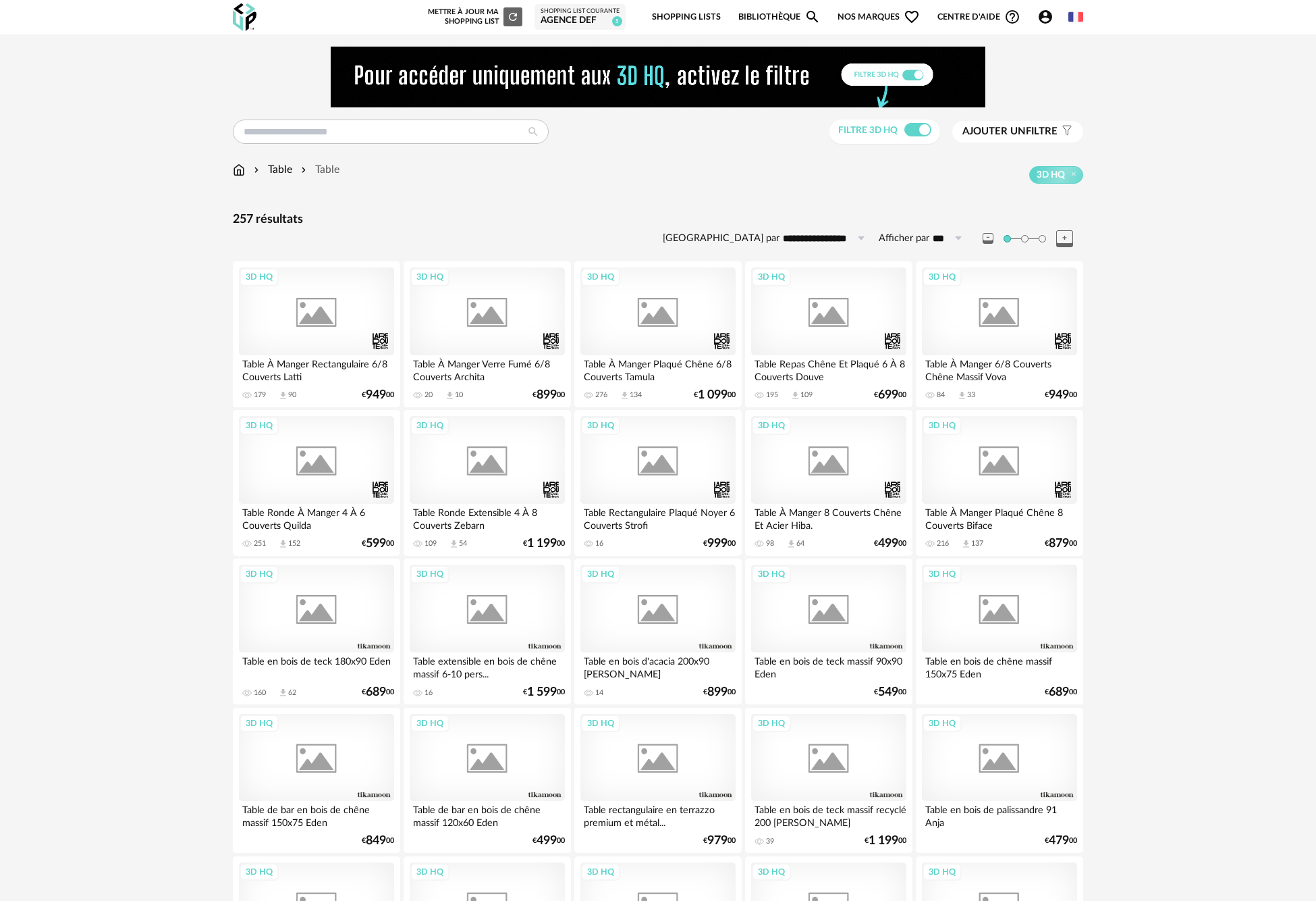
scroll to position [2421, 0]
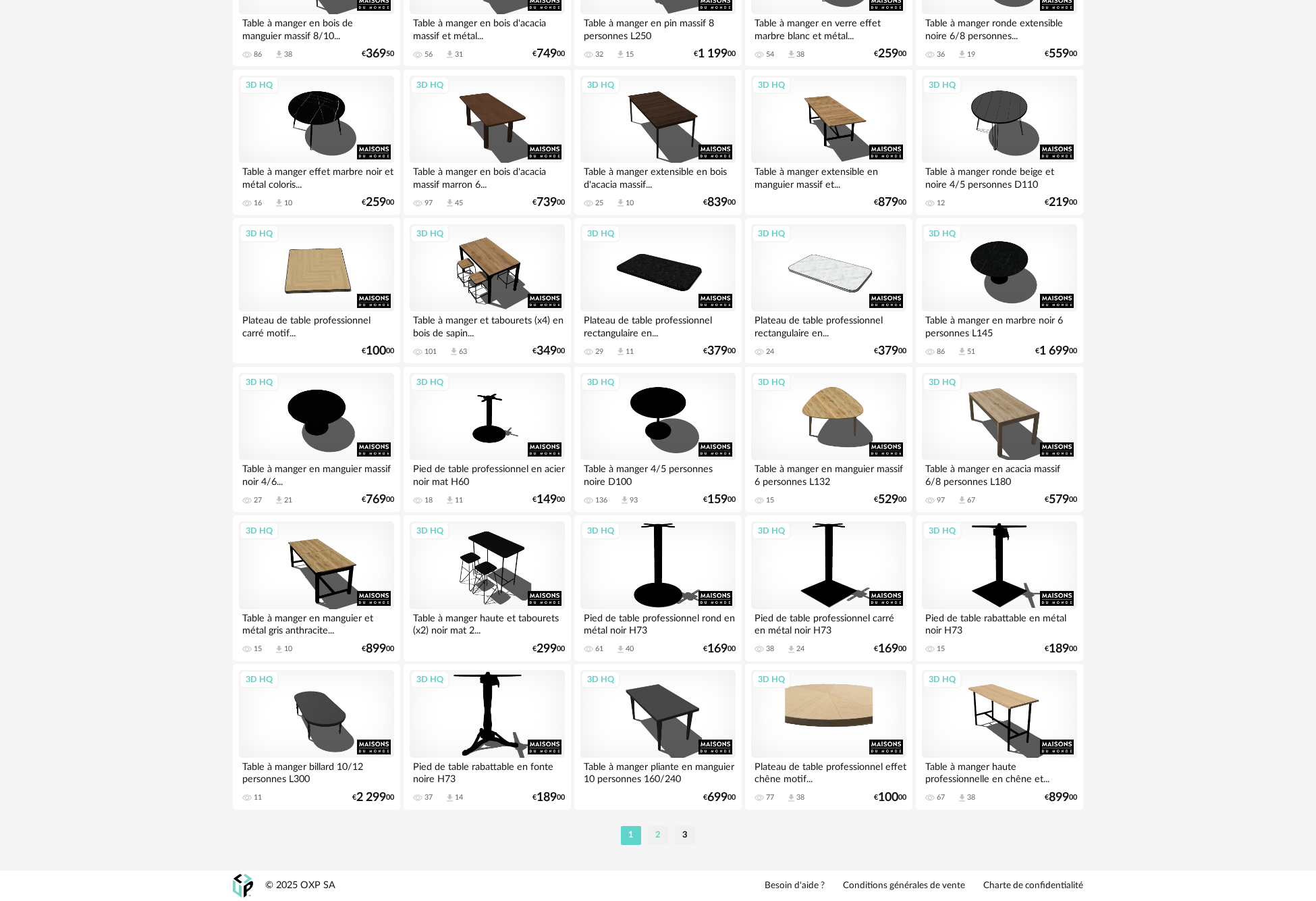
click at [652, 833] on li "2" at bounding box center [658, 835] width 20 height 19
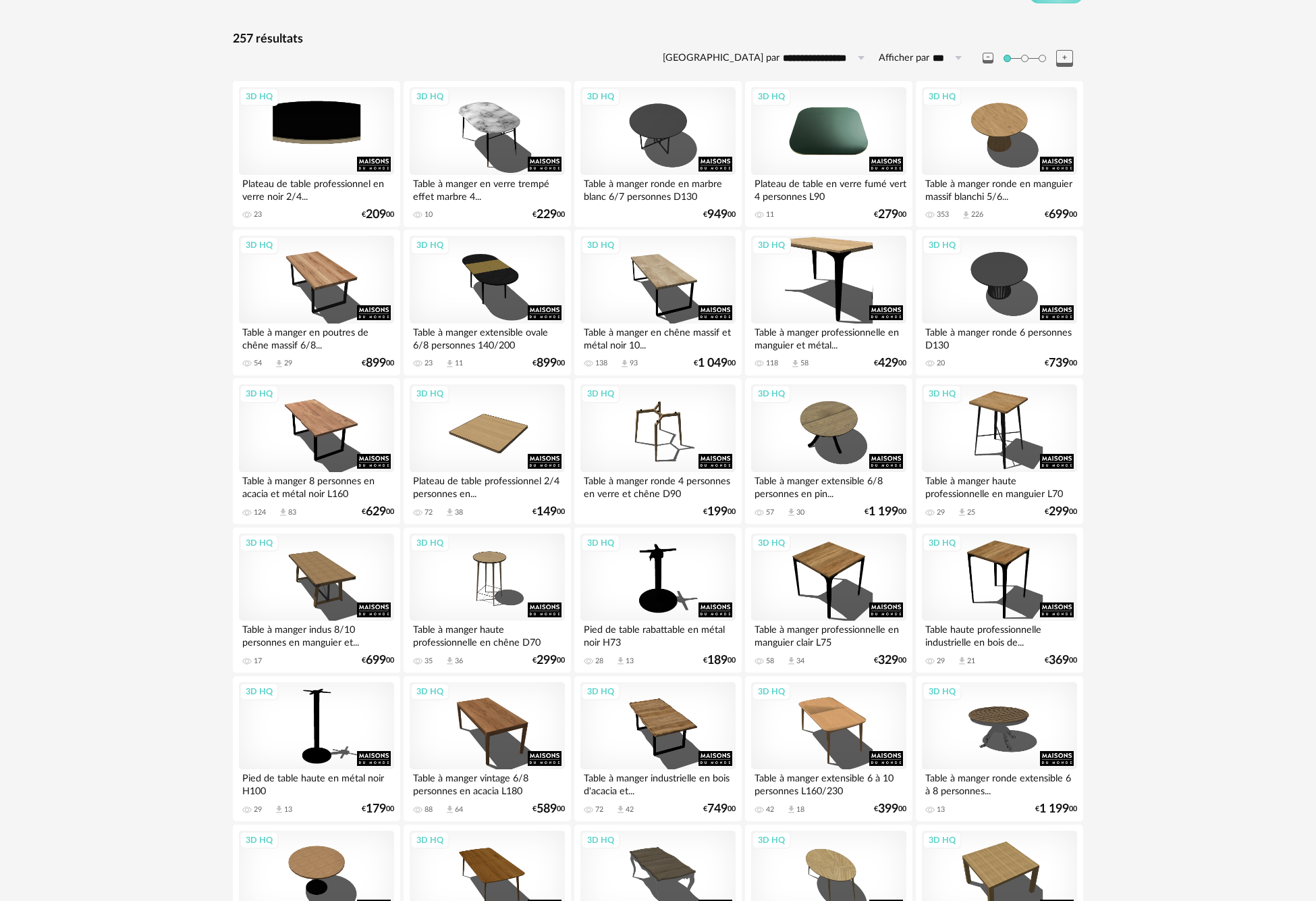
scroll to position [270, 0]
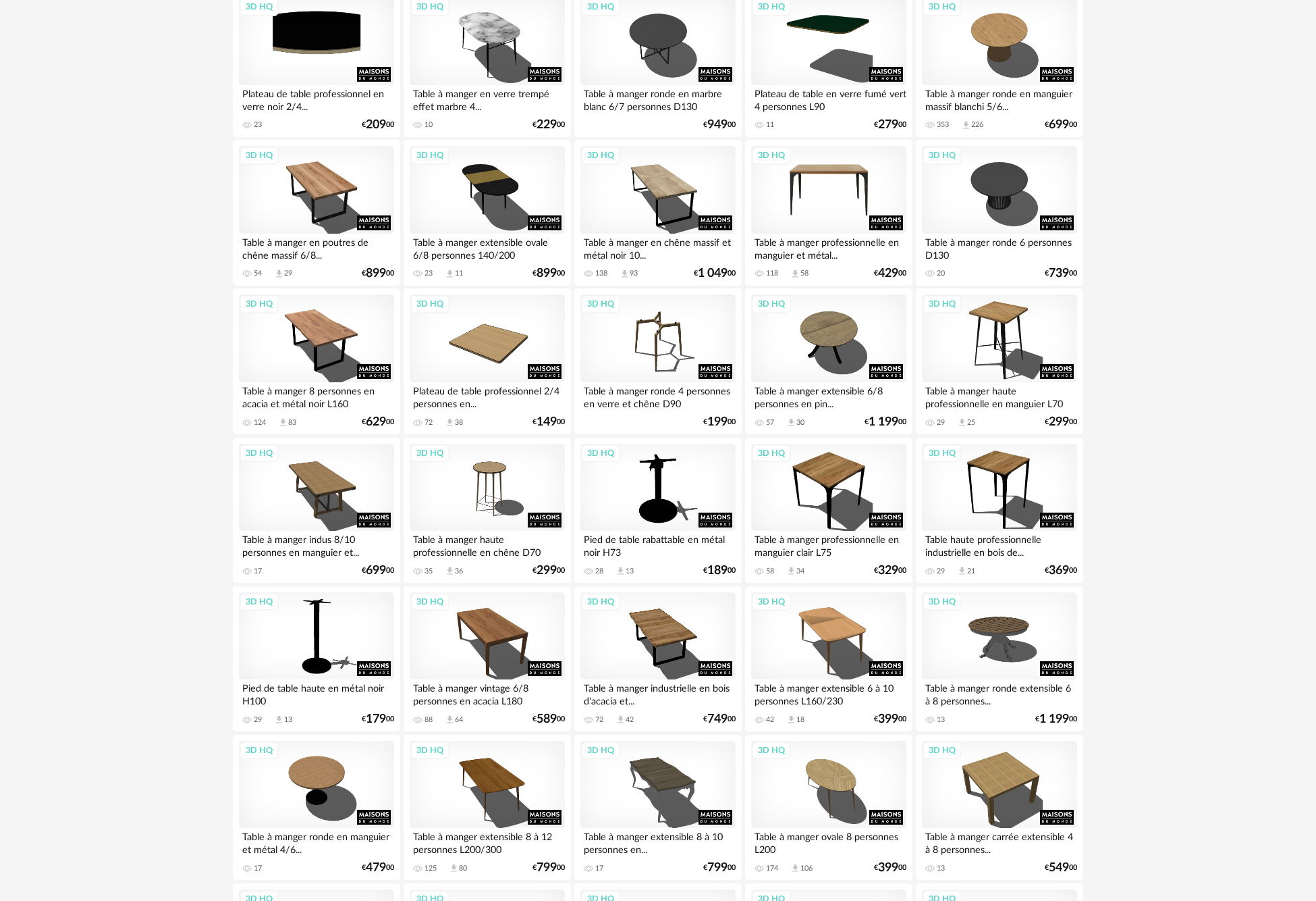
click at [864, 178] on div "3D HQ" at bounding box center [829, 190] width 155 height 88
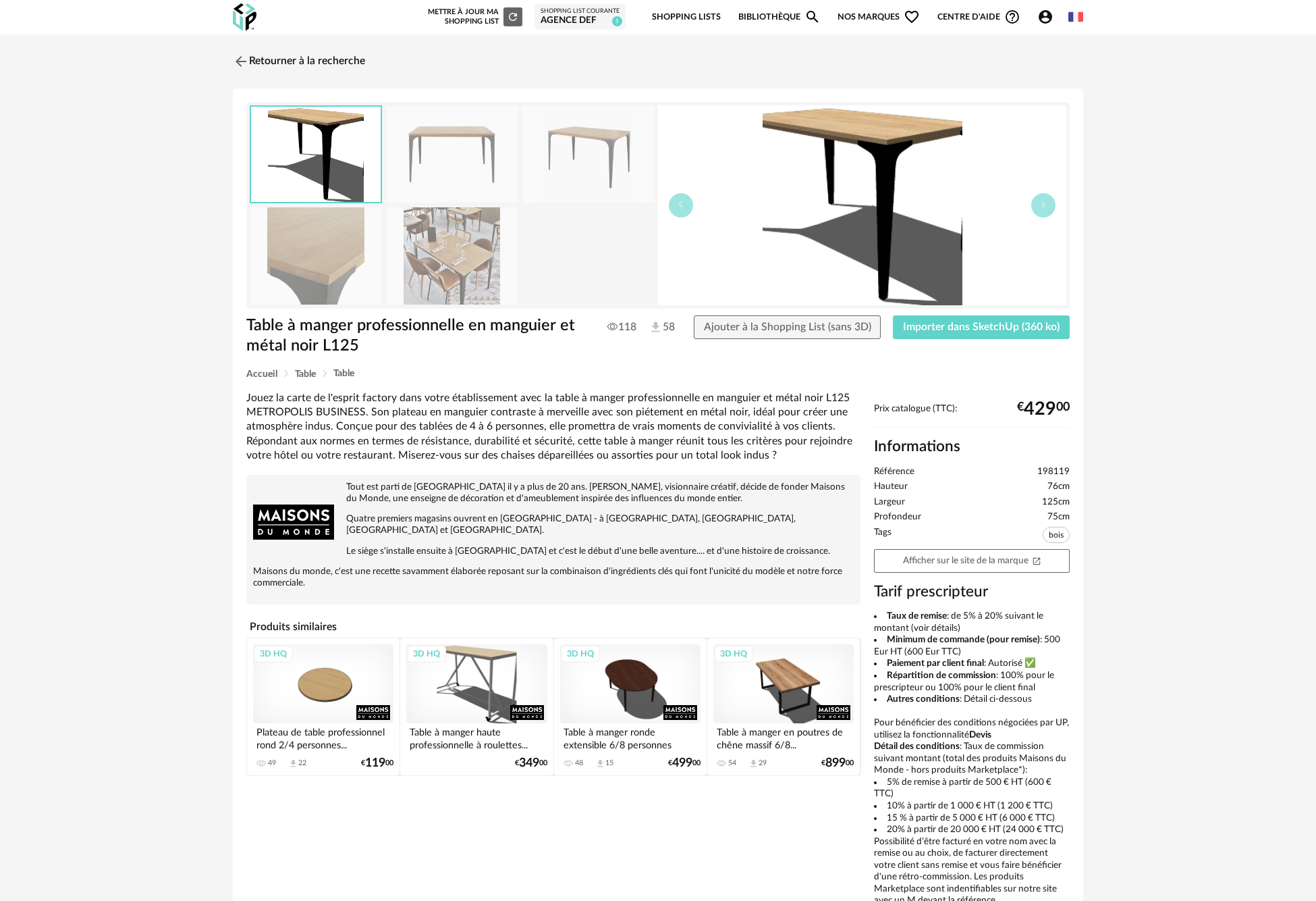
click at [484, 253] on img at bounding box center [452, 255] width 131 height 97
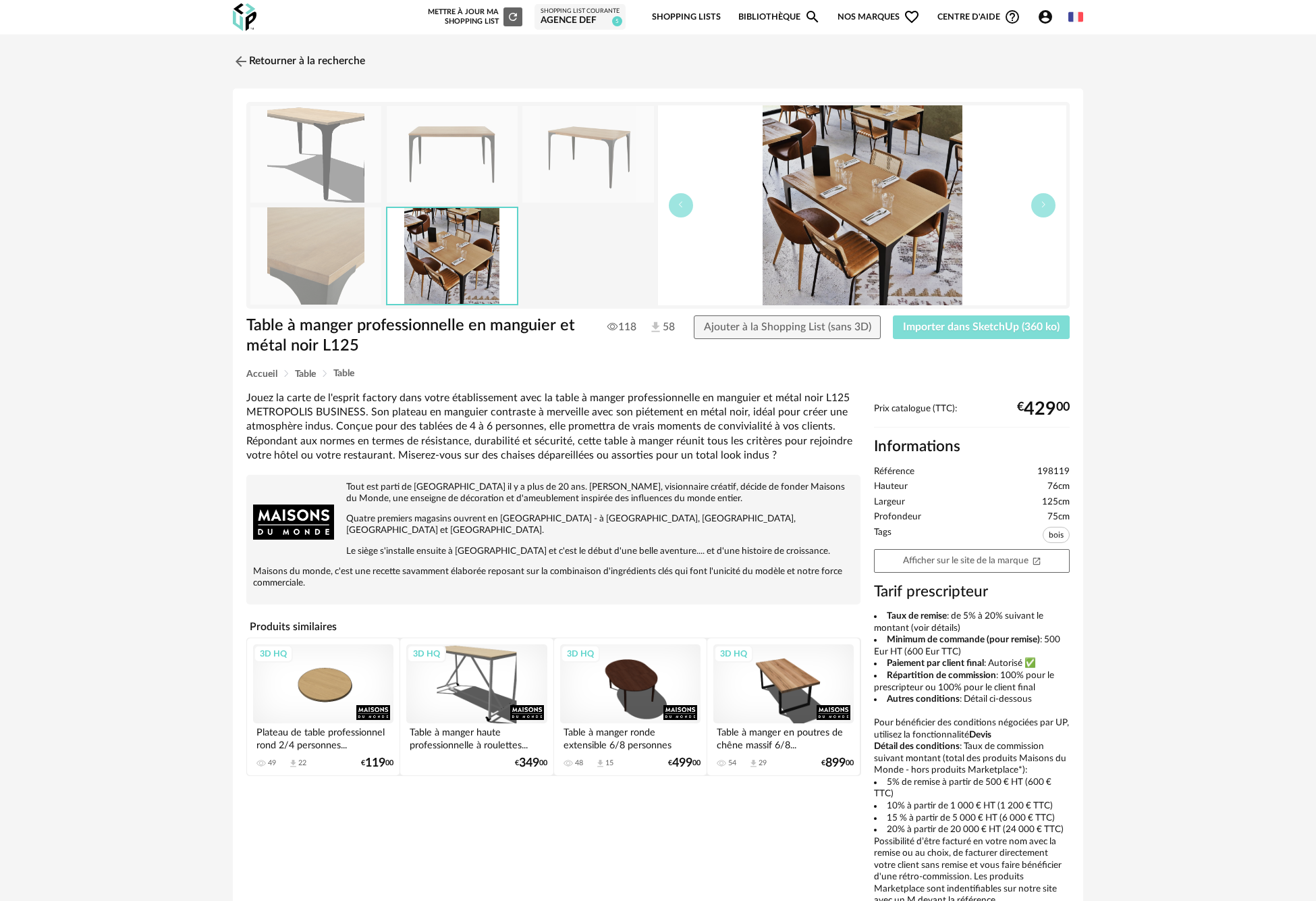
click at [1036, 323] on span "Importer dans SketchUp (360 ko)" at bounding box center [982, 327] width 157 height 11
click at [783, 672] on div "3D HQ" at bounding box center [783, 684] width 140 height 79
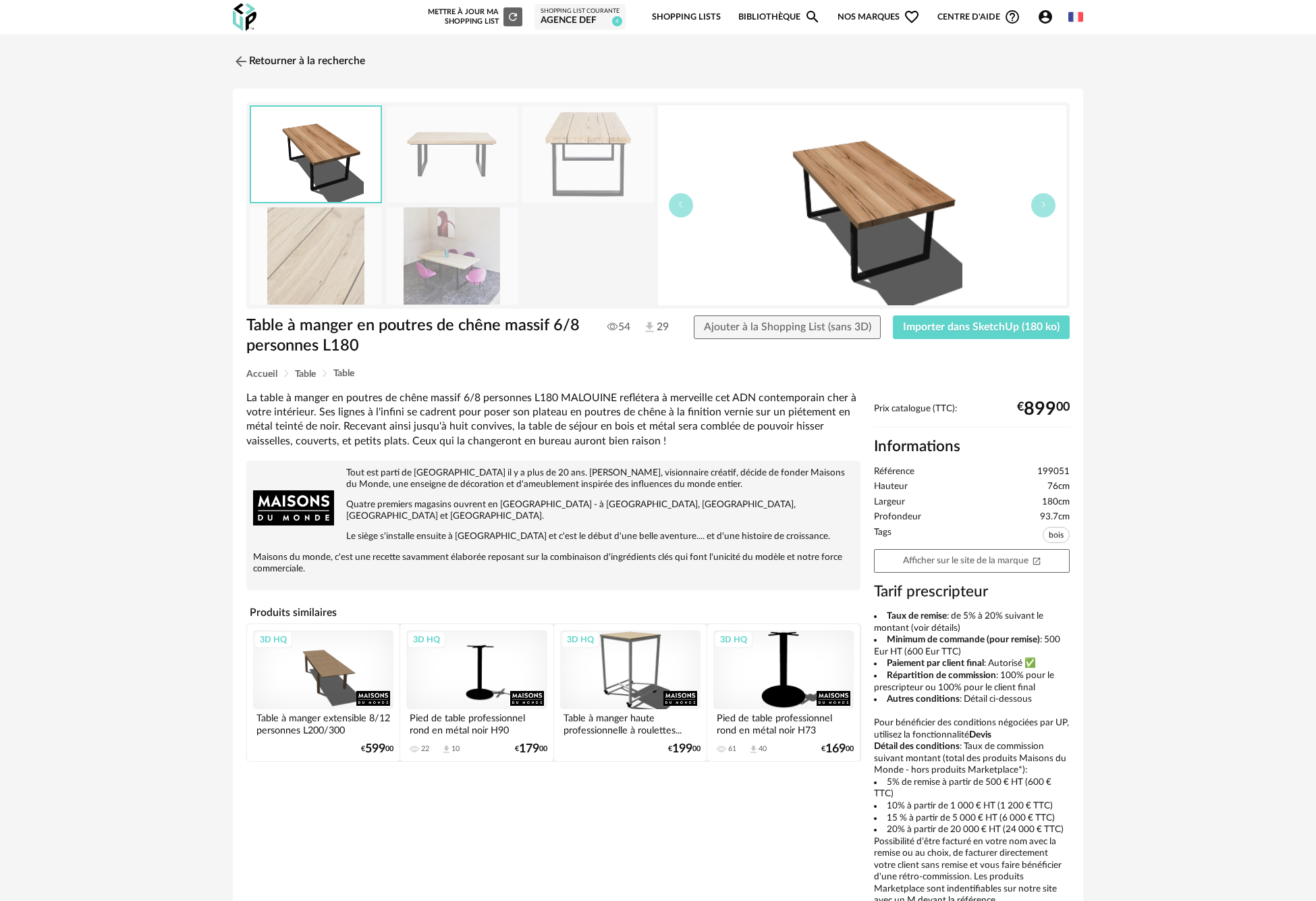
click at [481, 256] on img at bounding box center [452, 255] width 131 height 97
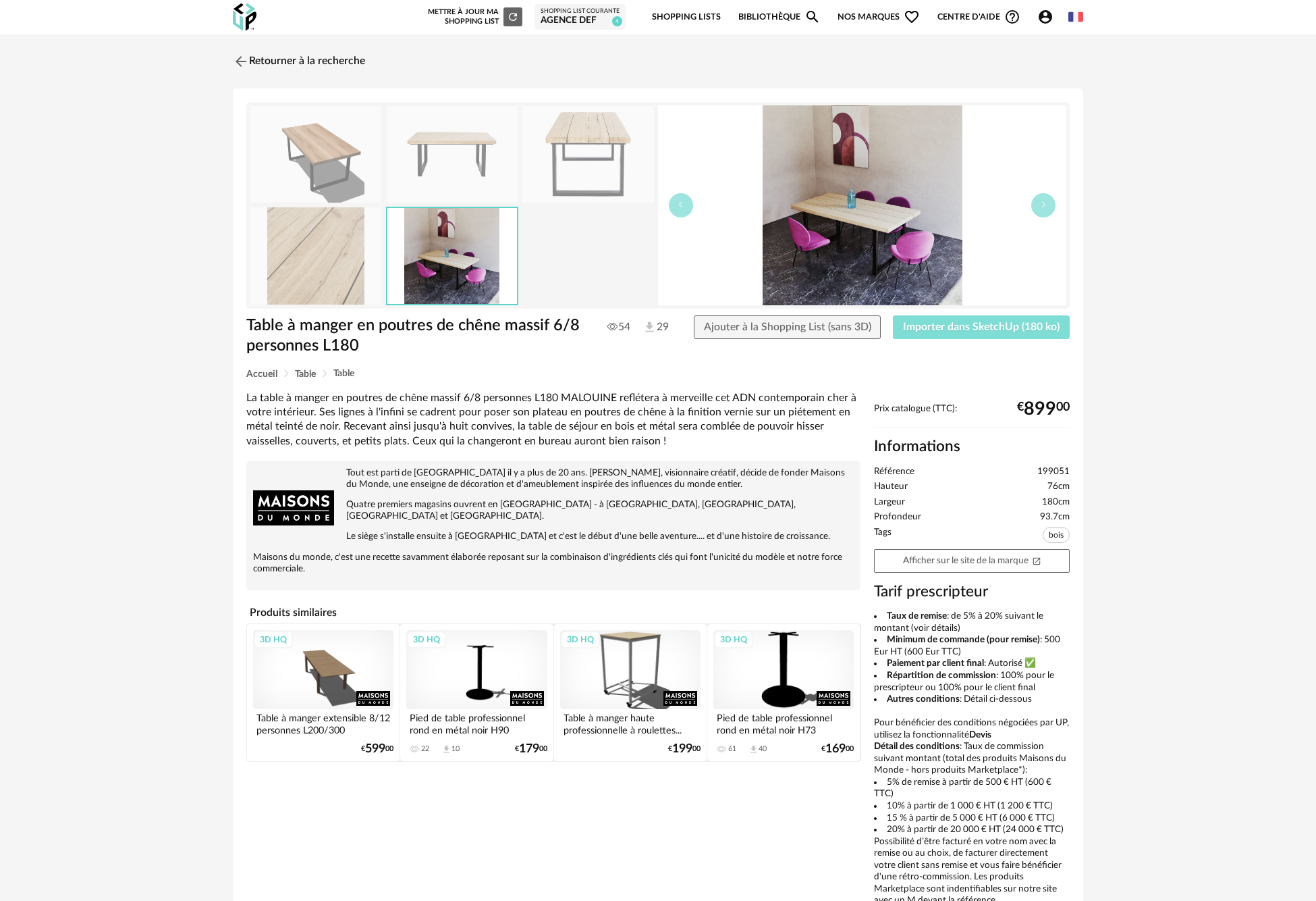
click at [964, 332] on span "Importer dans SketchUp (180 ko)" at bounding box center [982, 327] width 157 height 11
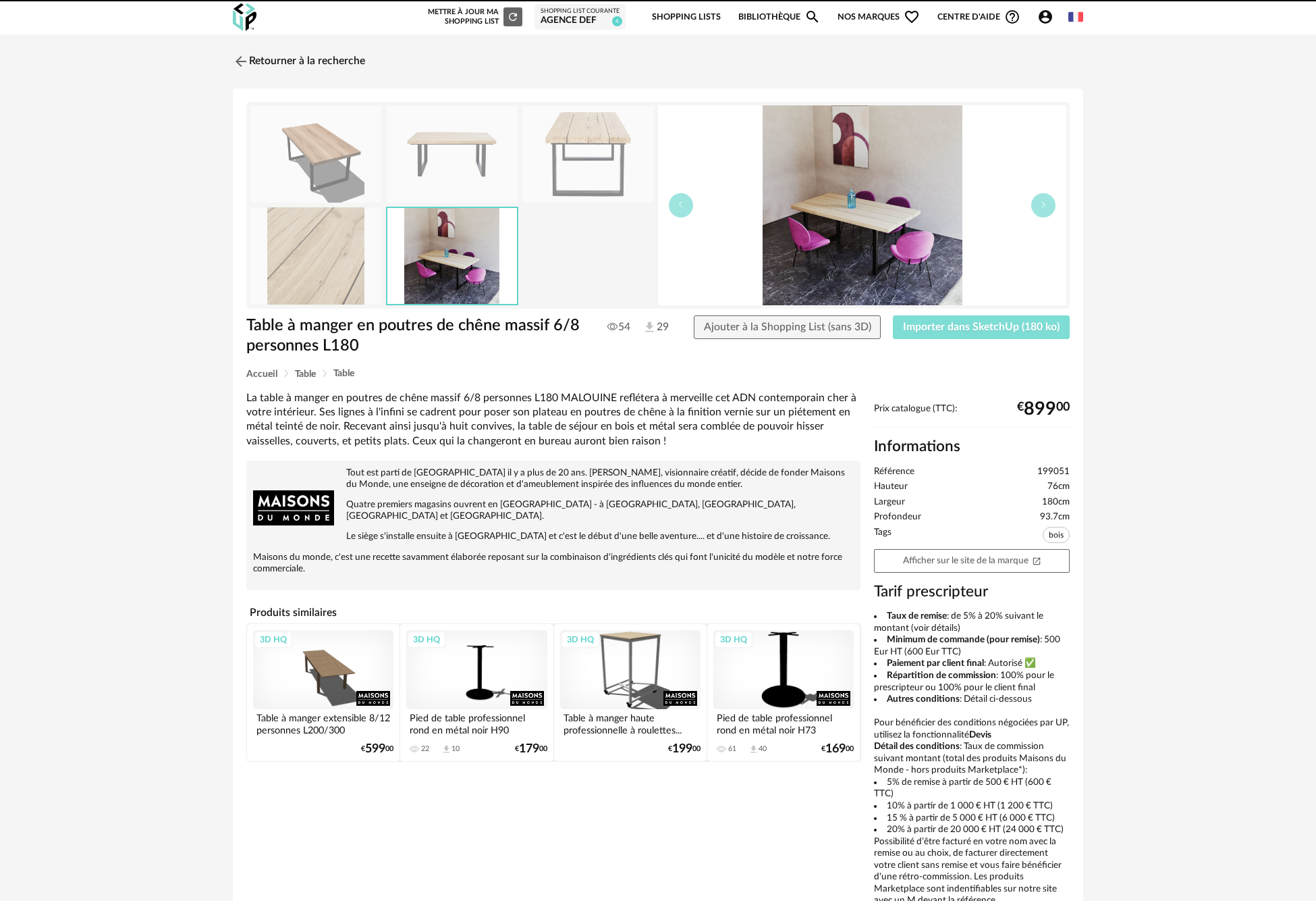
click at [893, 316] on button "Importer dans SketchUp (180 ko)" at bounding box center [981, 328] width 177 height 24
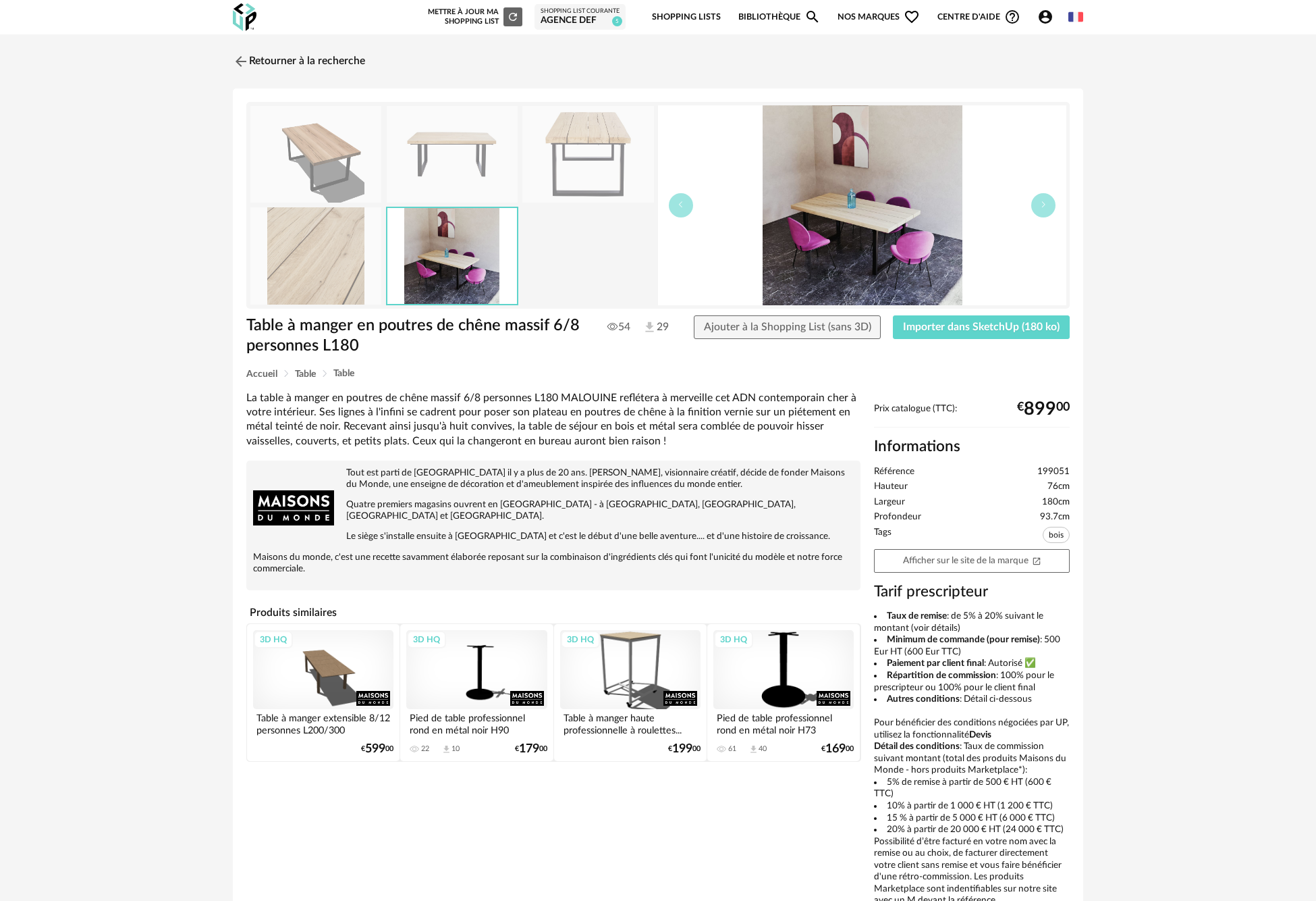
click at [590, 136] on img at bounding box center [588, 154] width 131 height 97
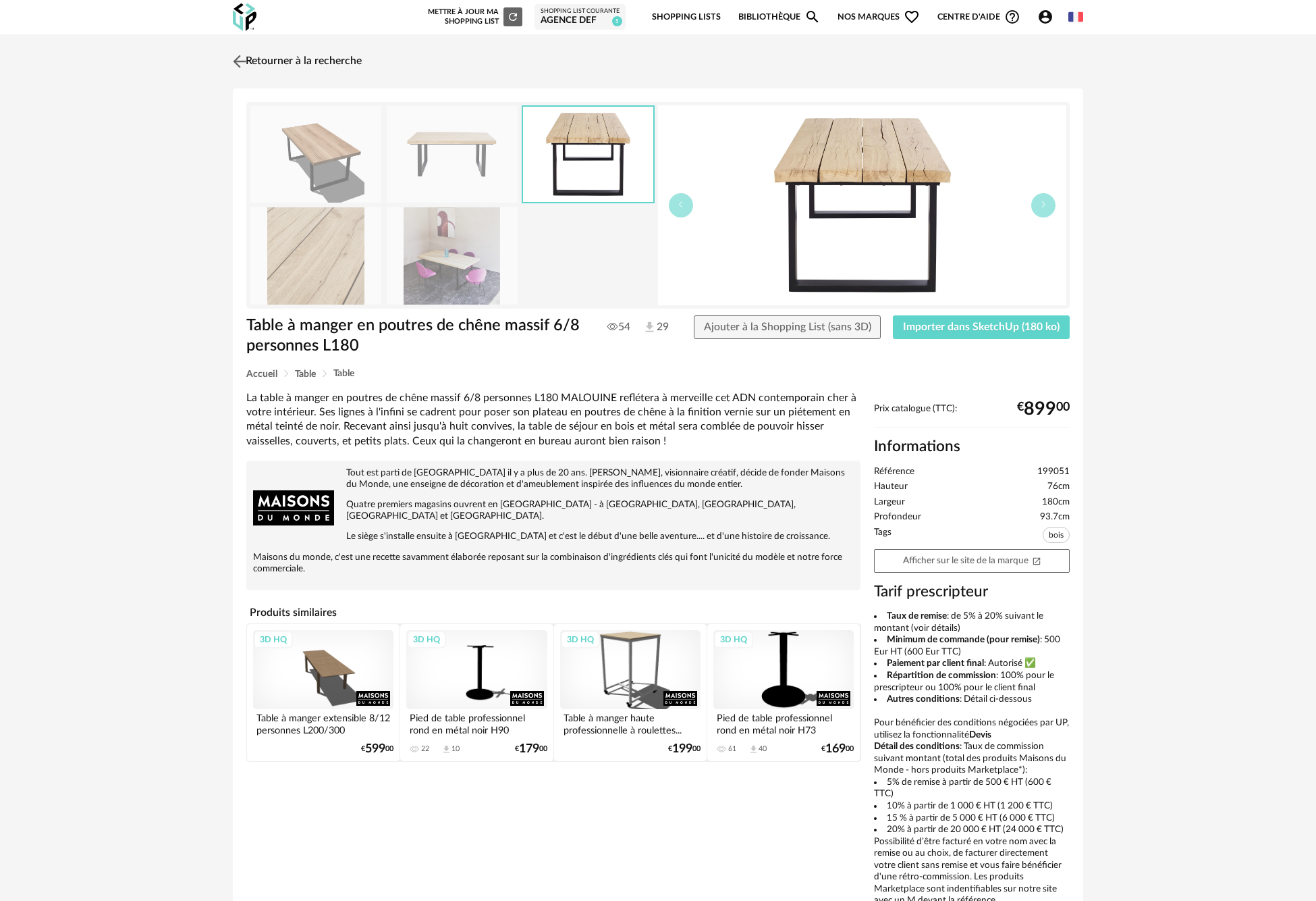
click at [244, 60] on img at bounding box center [240, 61] width 20 height 20
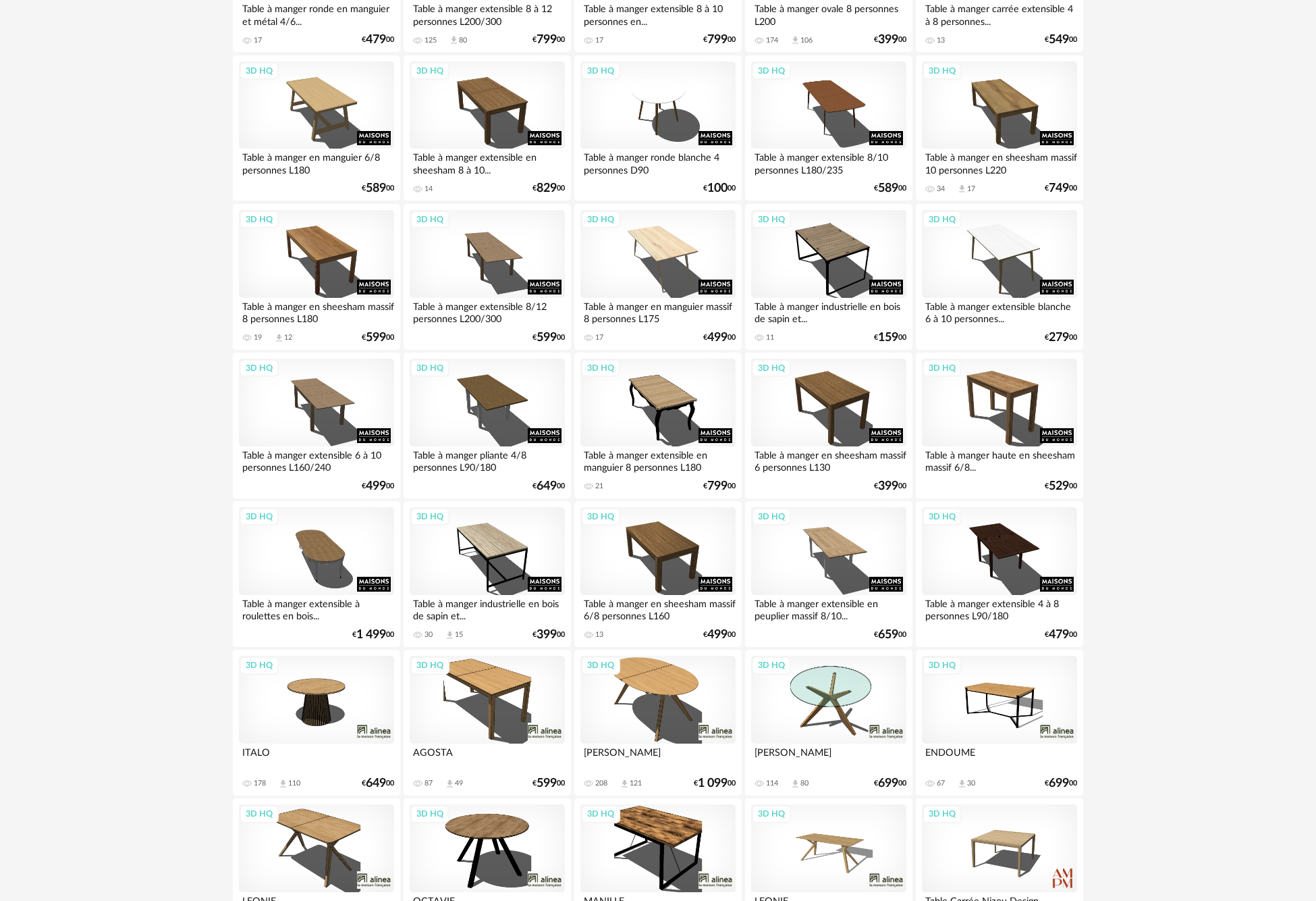
scroll to position [1279, 0]
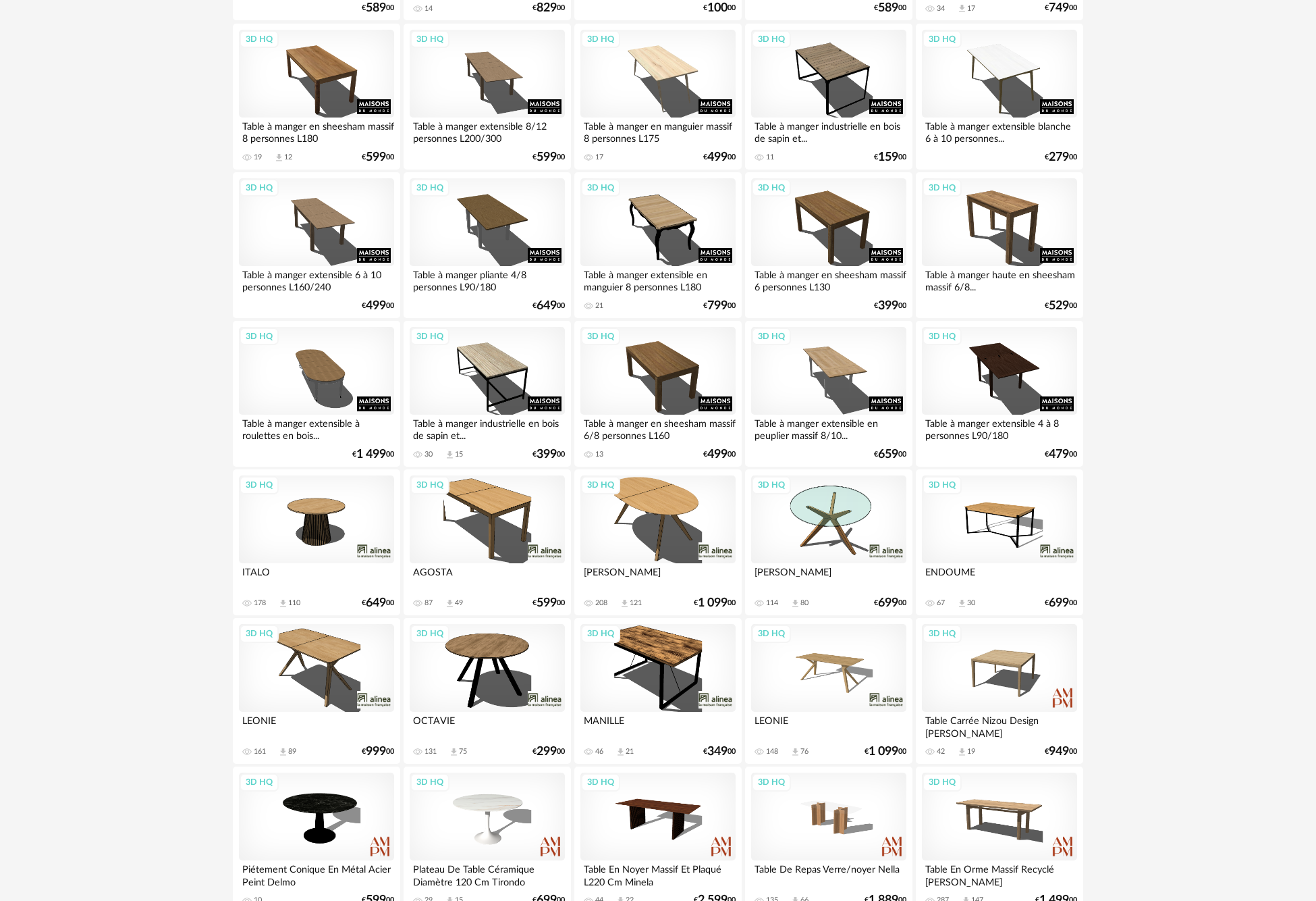
click at [325, 653] on div "3D HQ" at bounding box center [316, 668] width 155 height 88
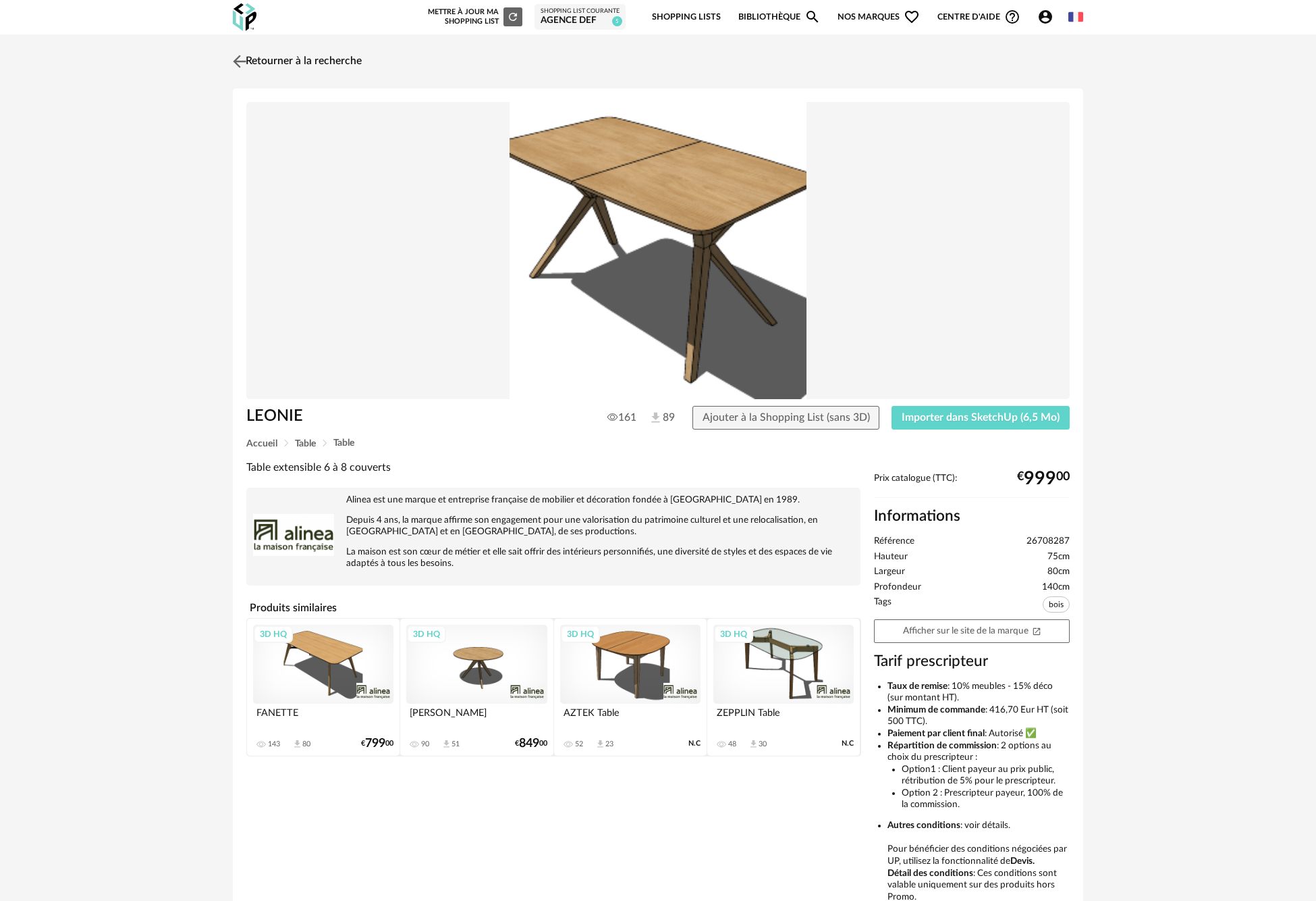
click at [239, 60] on img at bounding box center [240, 61] width 20 height 20
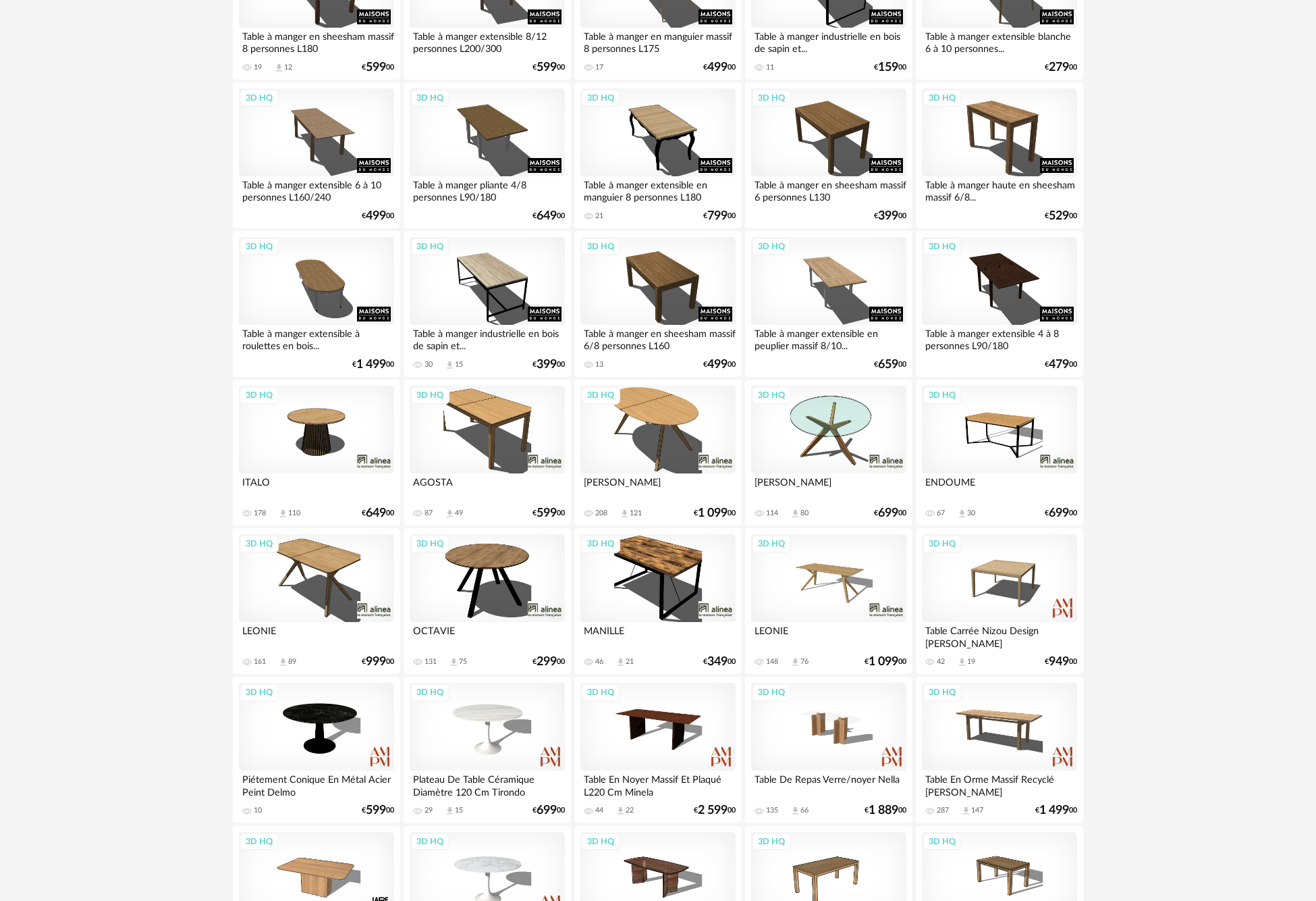
scroll to position [1459, 0]
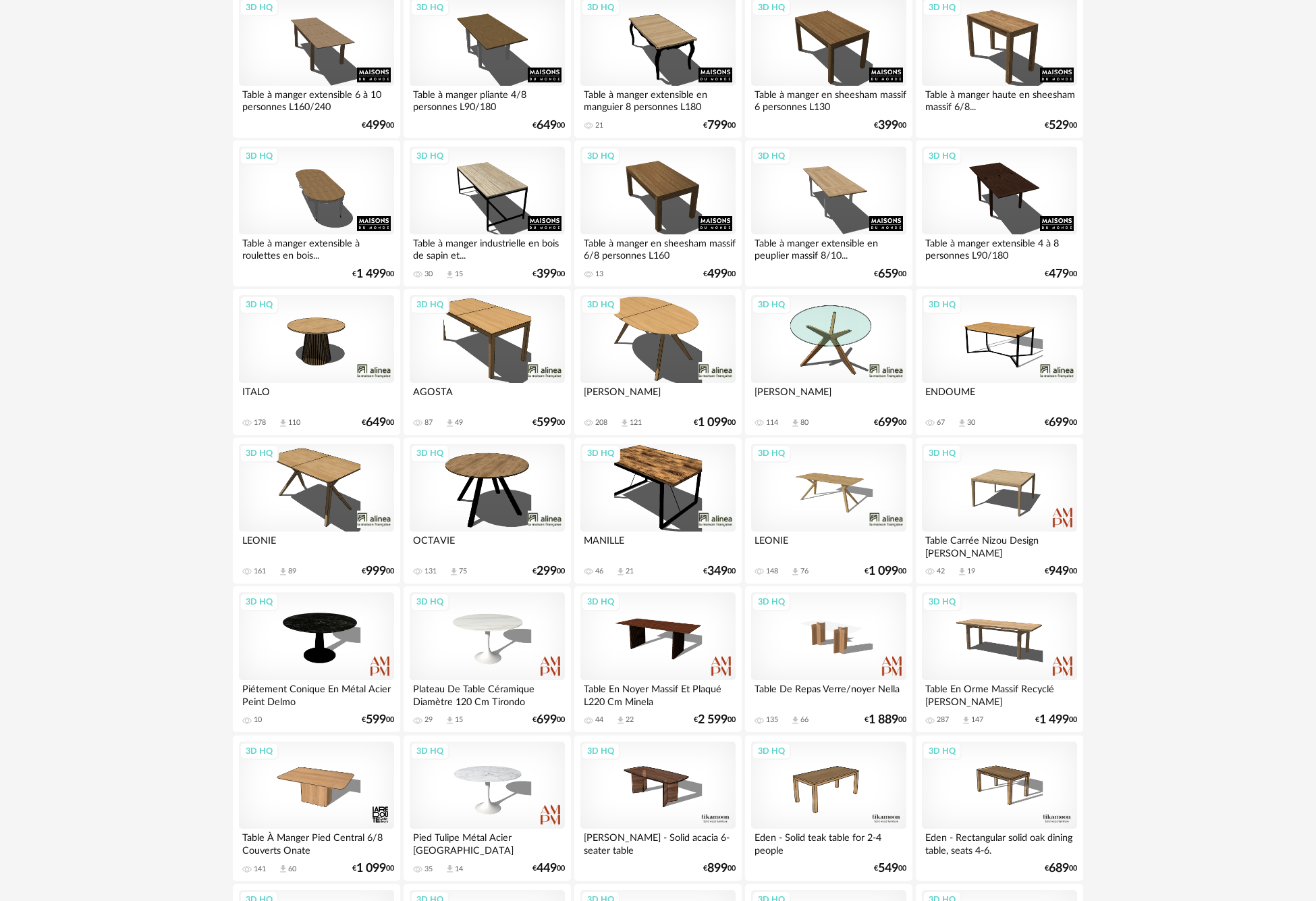
click at [668, 343] on div "3D HQ" at bounding box center [658, 339] width 155 height 88
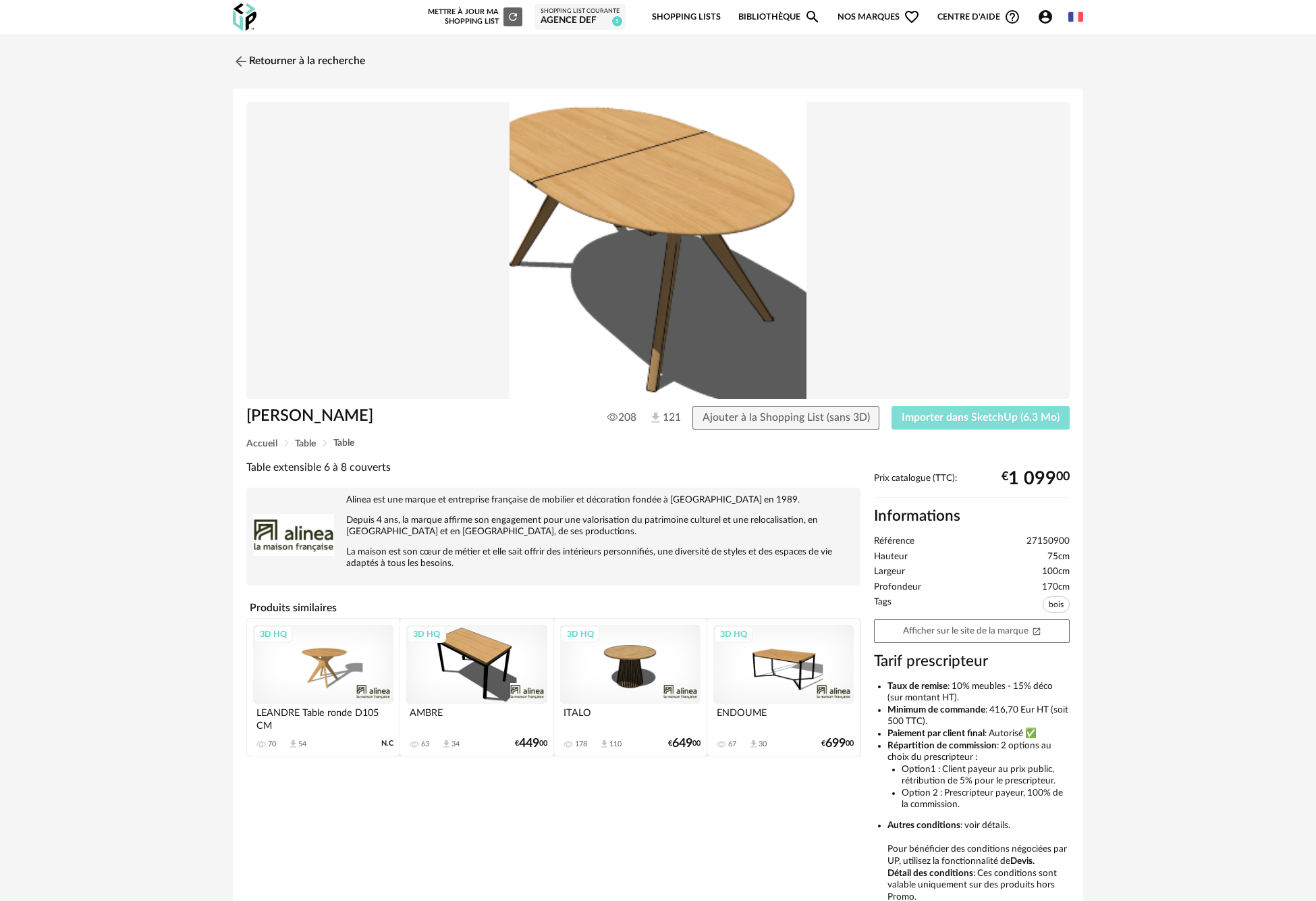
click at [1014, 416] on span "Importer dans SketchUp (6,3 Mo)" at bounding box center [980, 417] width 158 height 11
click at [246, 63] on img at bounding box center [240, 61] width 20 height 20
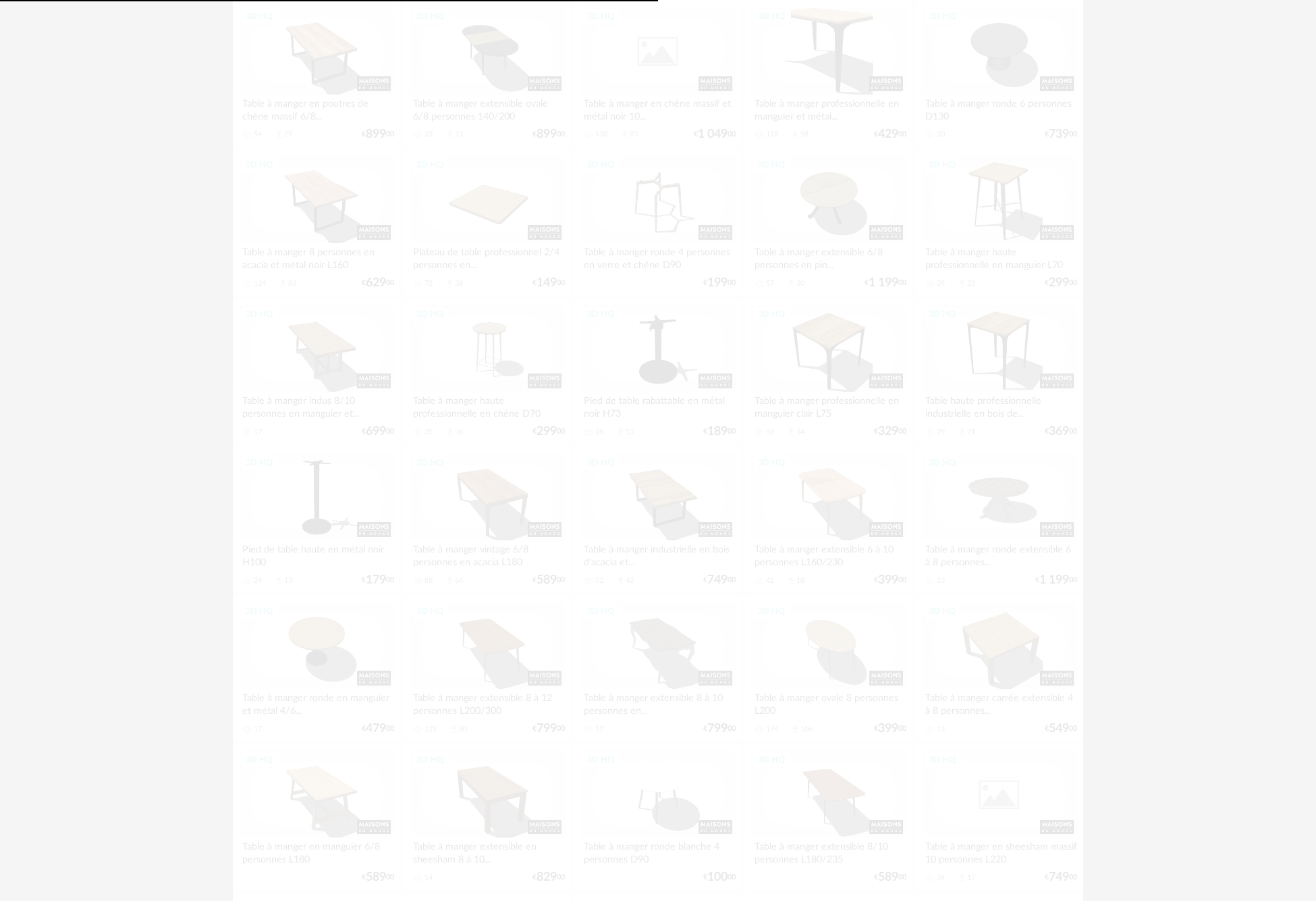
scroll to position [197, 0]
